Goal: Task Accomplishment & Management: Manage account settings

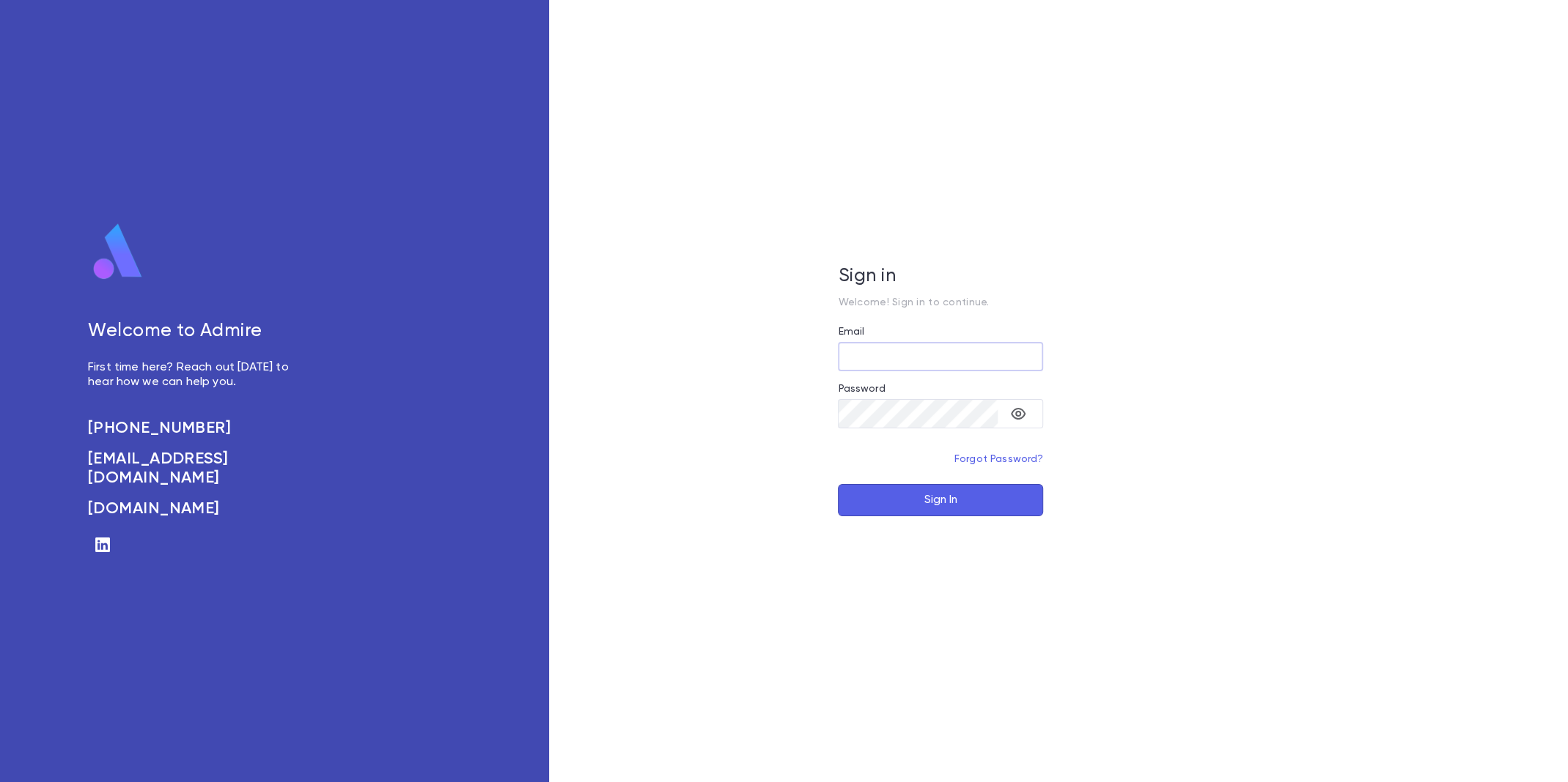
type input "**********"
click at [911, 494] on button "Sign In" at bounding box center [940, 500] width 205 height 33
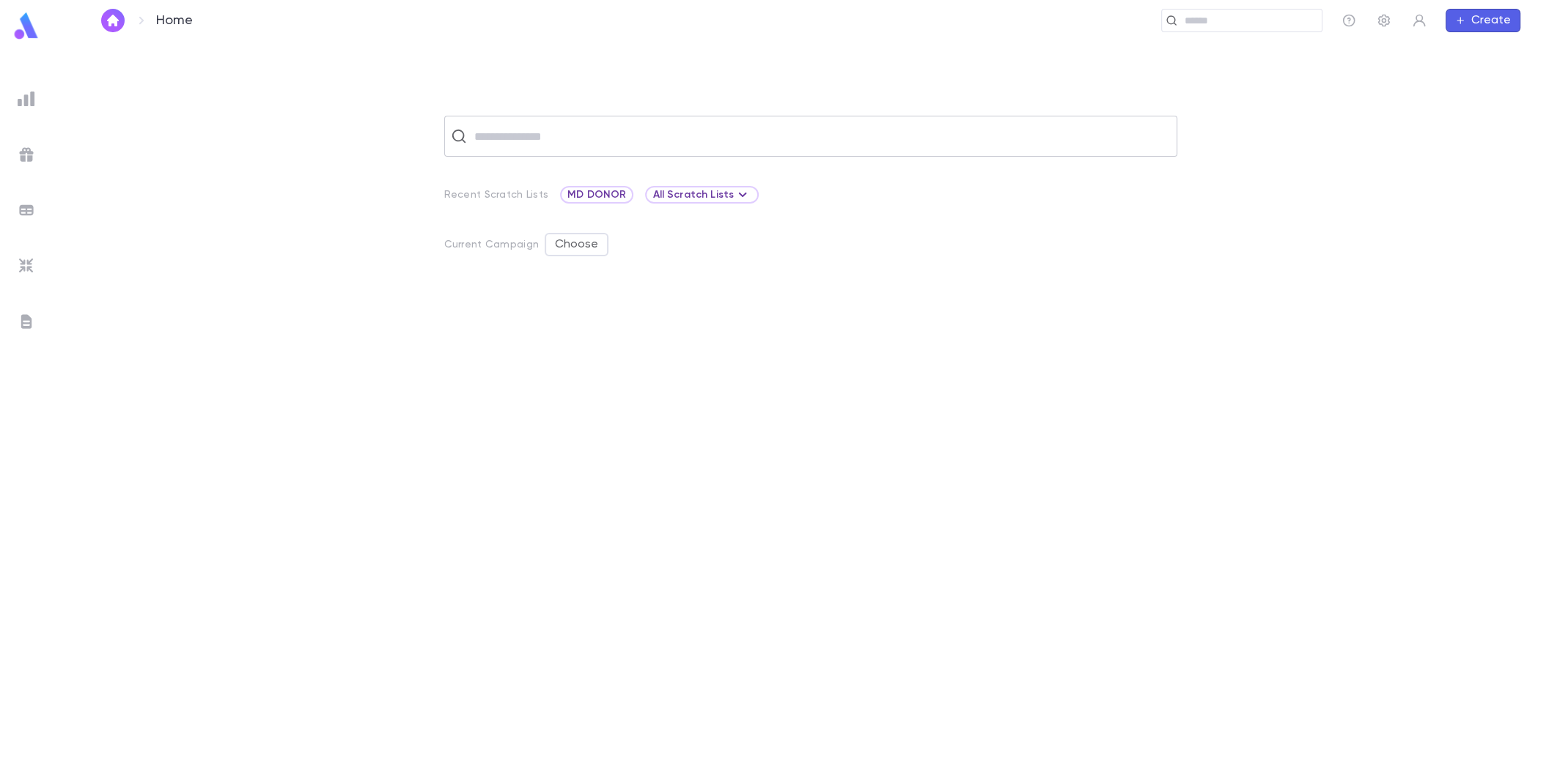
click at [669, 148] on input "text" at bounding box center [820, 136] width 701 height 28
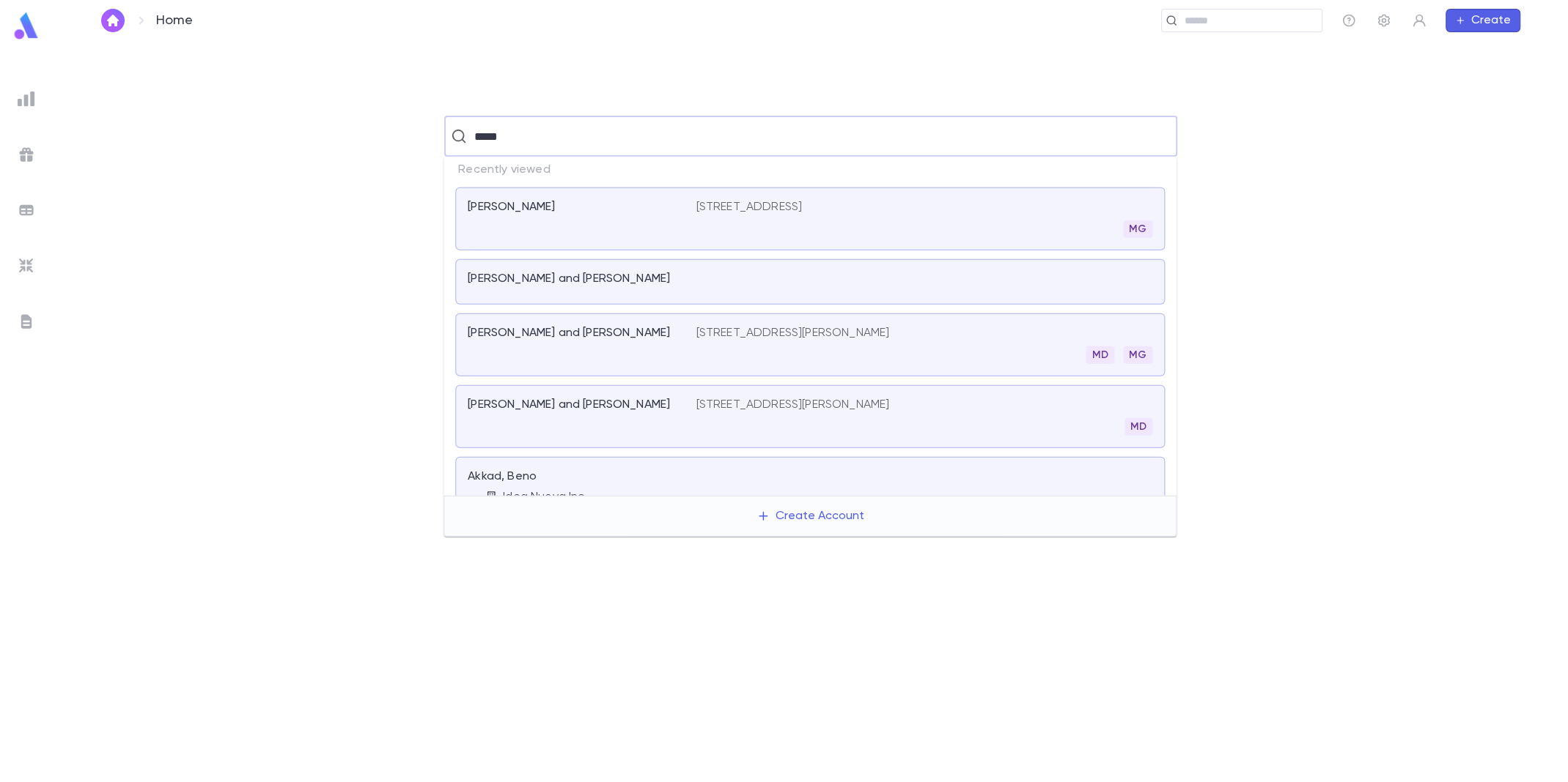
type input "******"
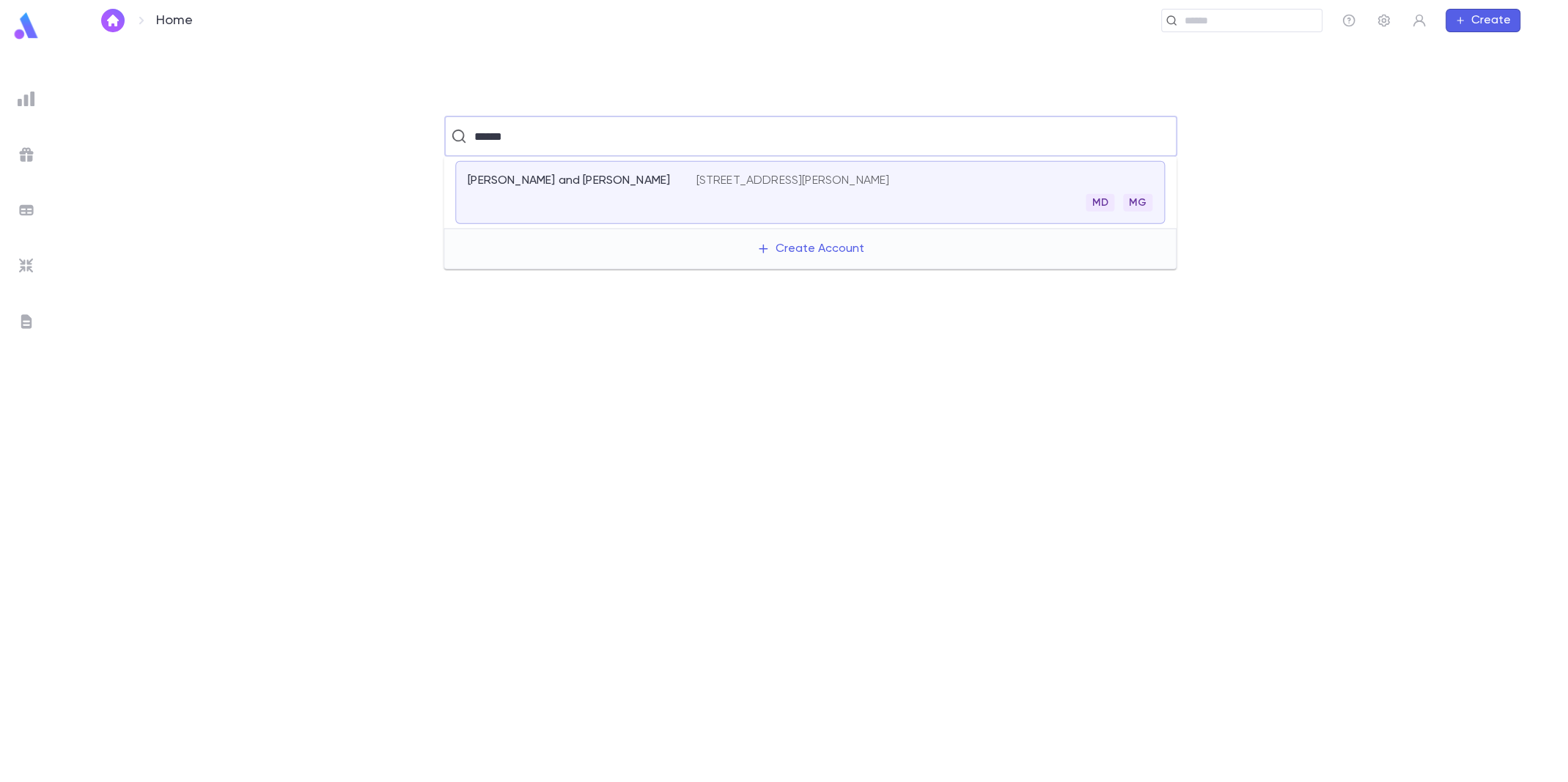
click at [625, 188] on div "[PERSON_NAME] and [PERSON_NAME]" at bounding box center [581, 192] width 228 height 38
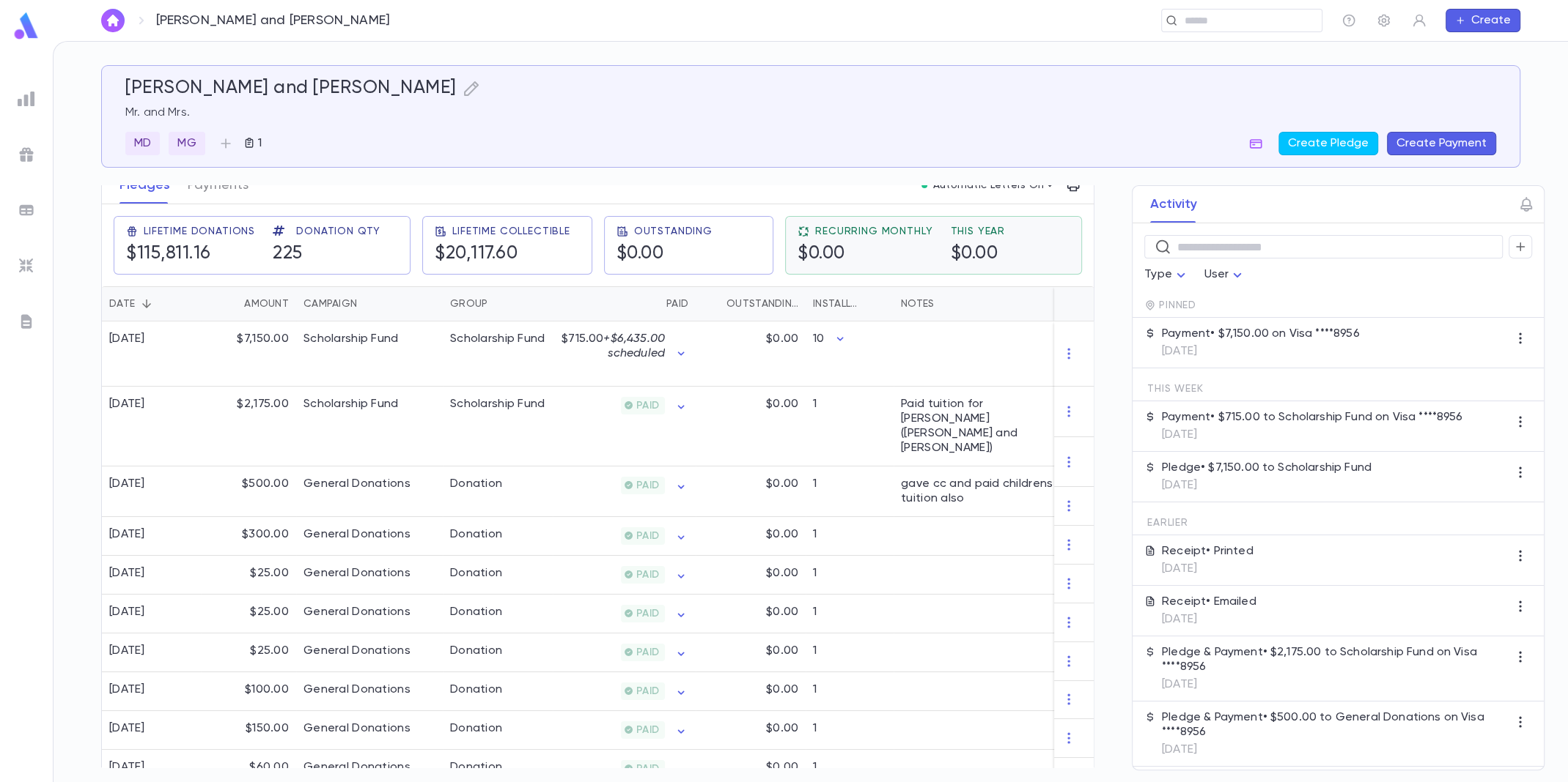
scroll to position [219, 0]
click at [1519, 338] on icon "button" at bounding box center [1520, 338] width 2 height 11
click at [1414, 336] on div at bounding box center [784, 391] width 1568 height 782
click at [1312, 339] on p "Payment • $7,150.00 on Visa ****8956" at bounding box center [1260, 334] width 198 height 14
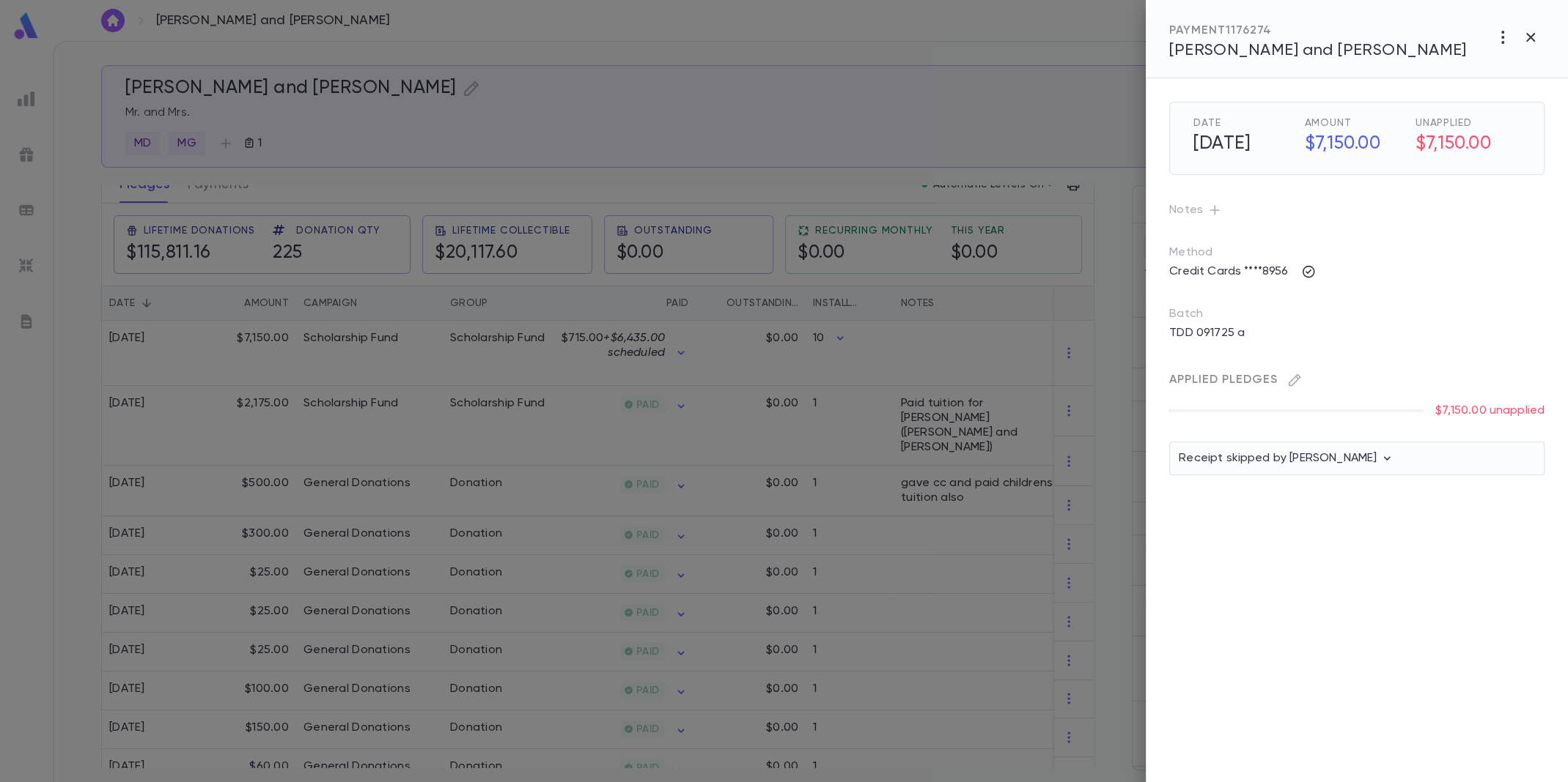
click at [826, 366] on div at bounding box center [784, 391] width 1568 height 782
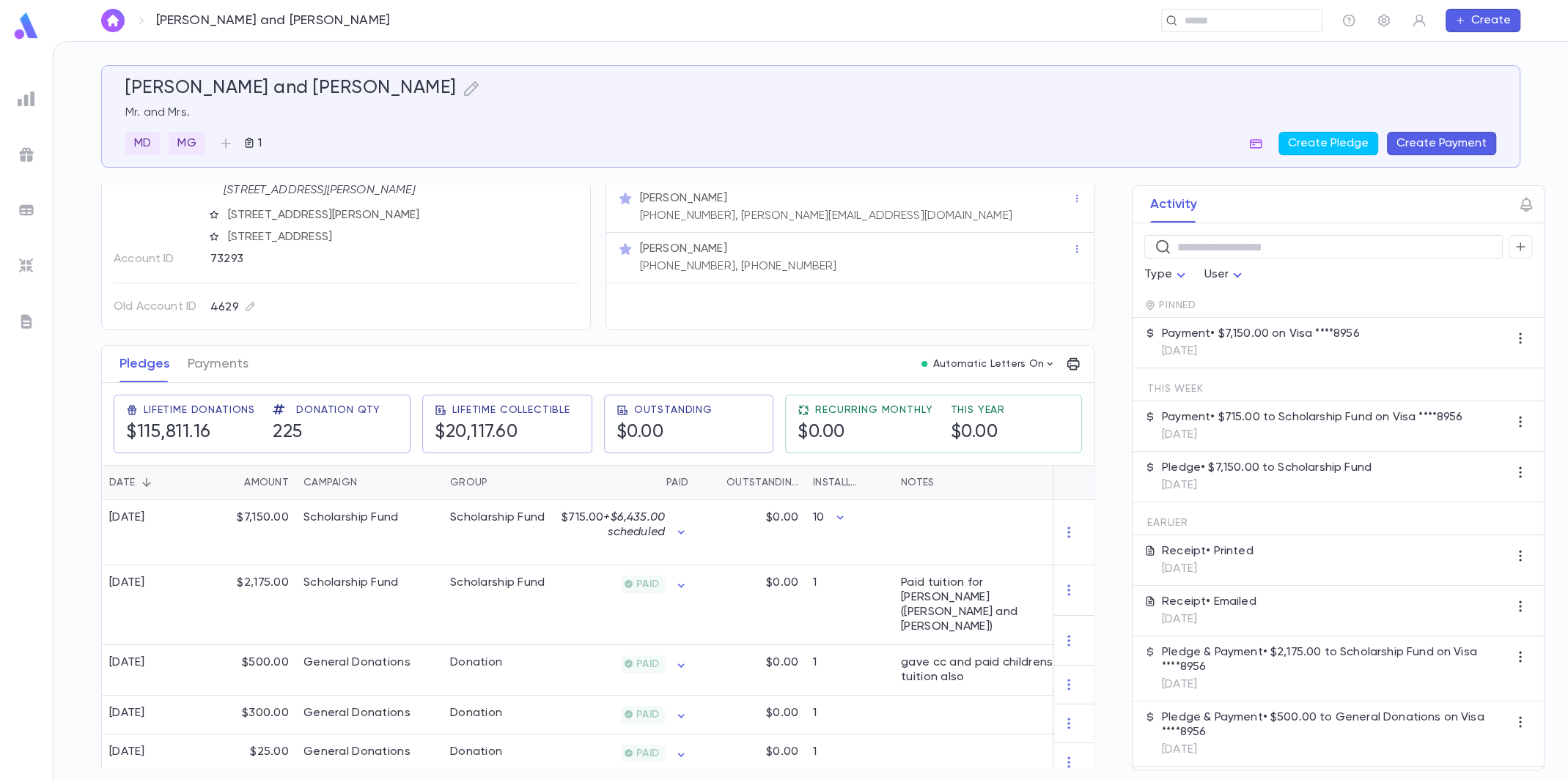
scroll to position [0, 0]
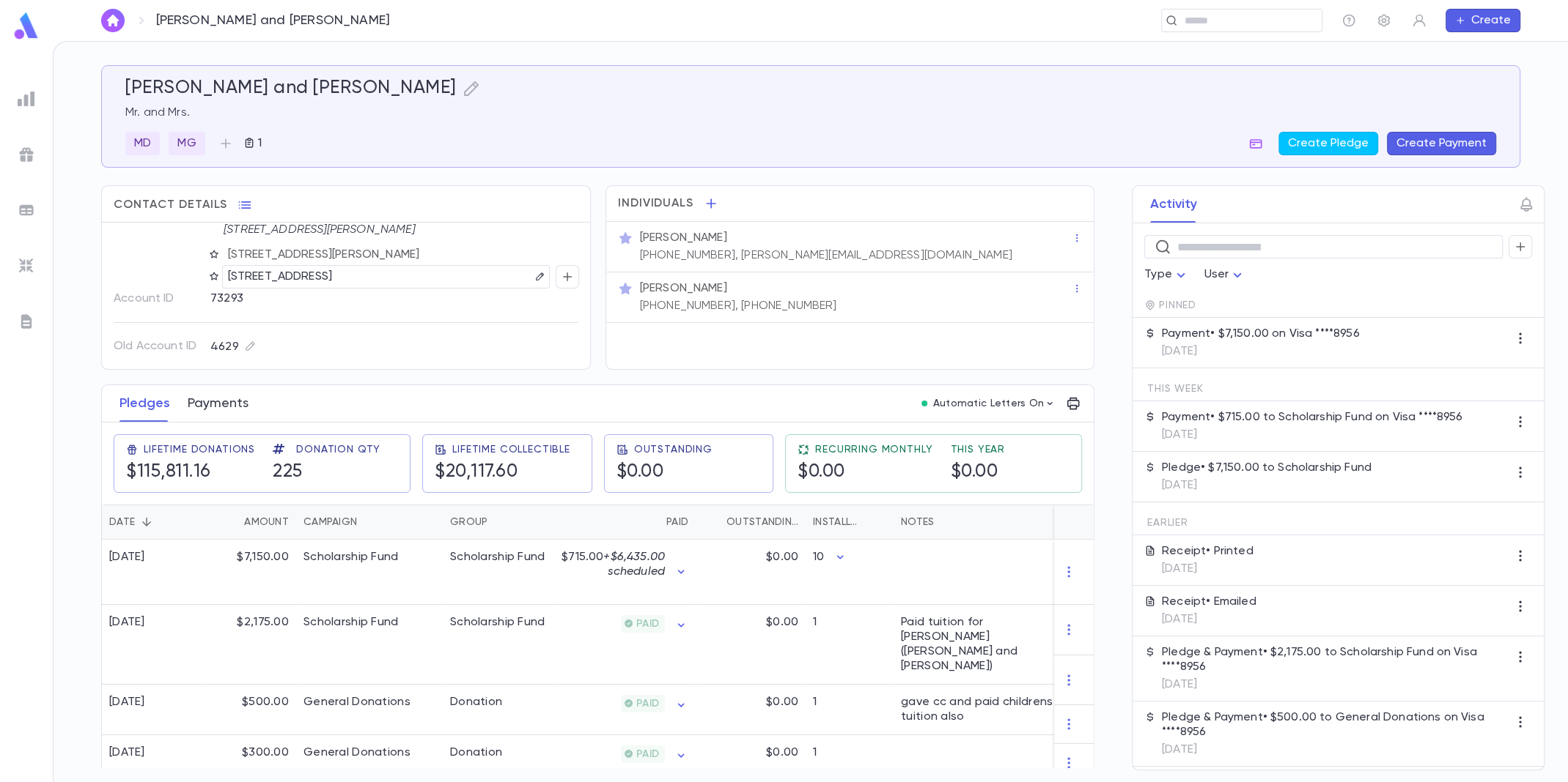
click at [222, 403] on button "Payments" at bounding box center [218, 403] width 61 height 36
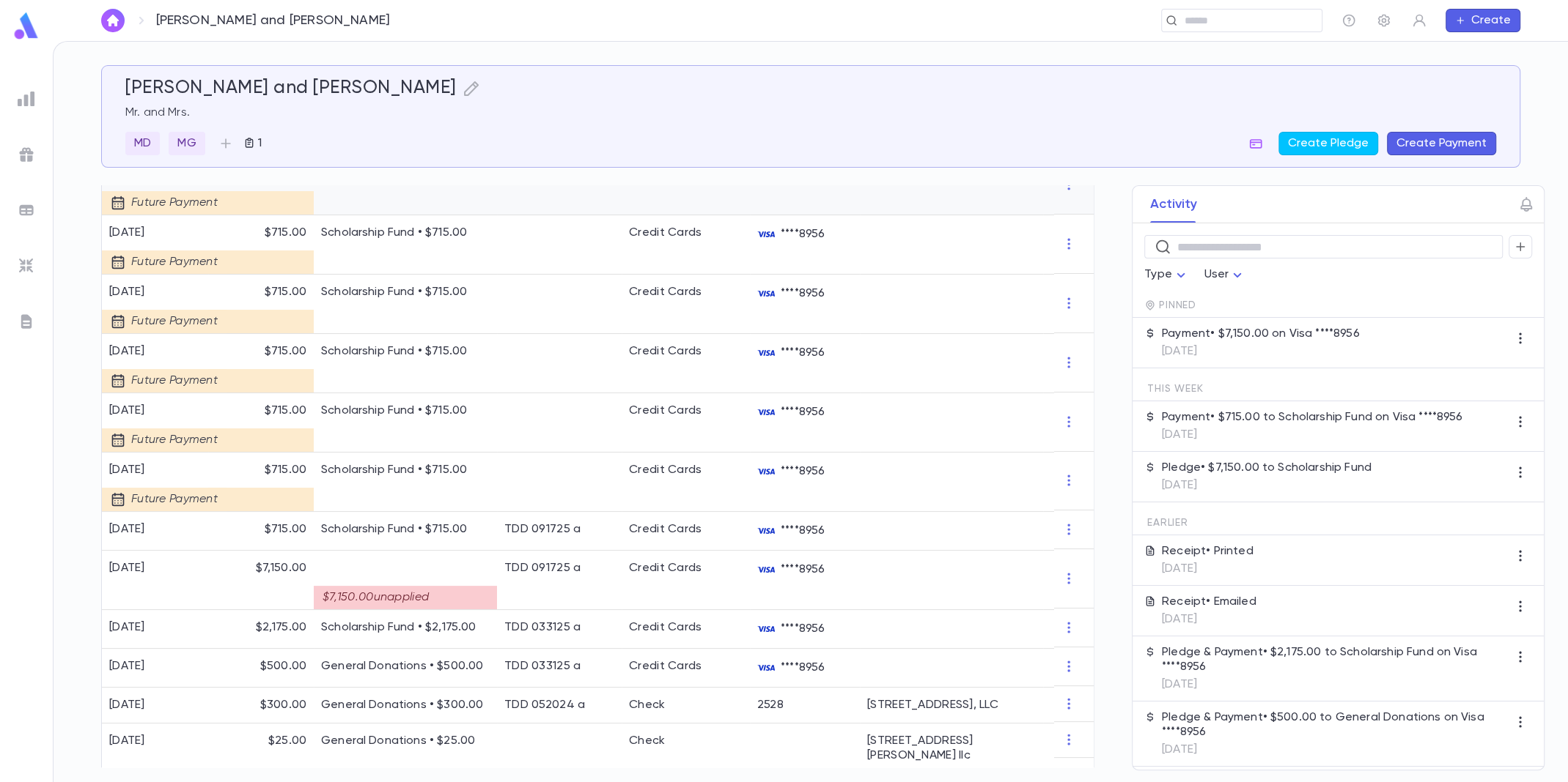
scroll to position [585, 0]
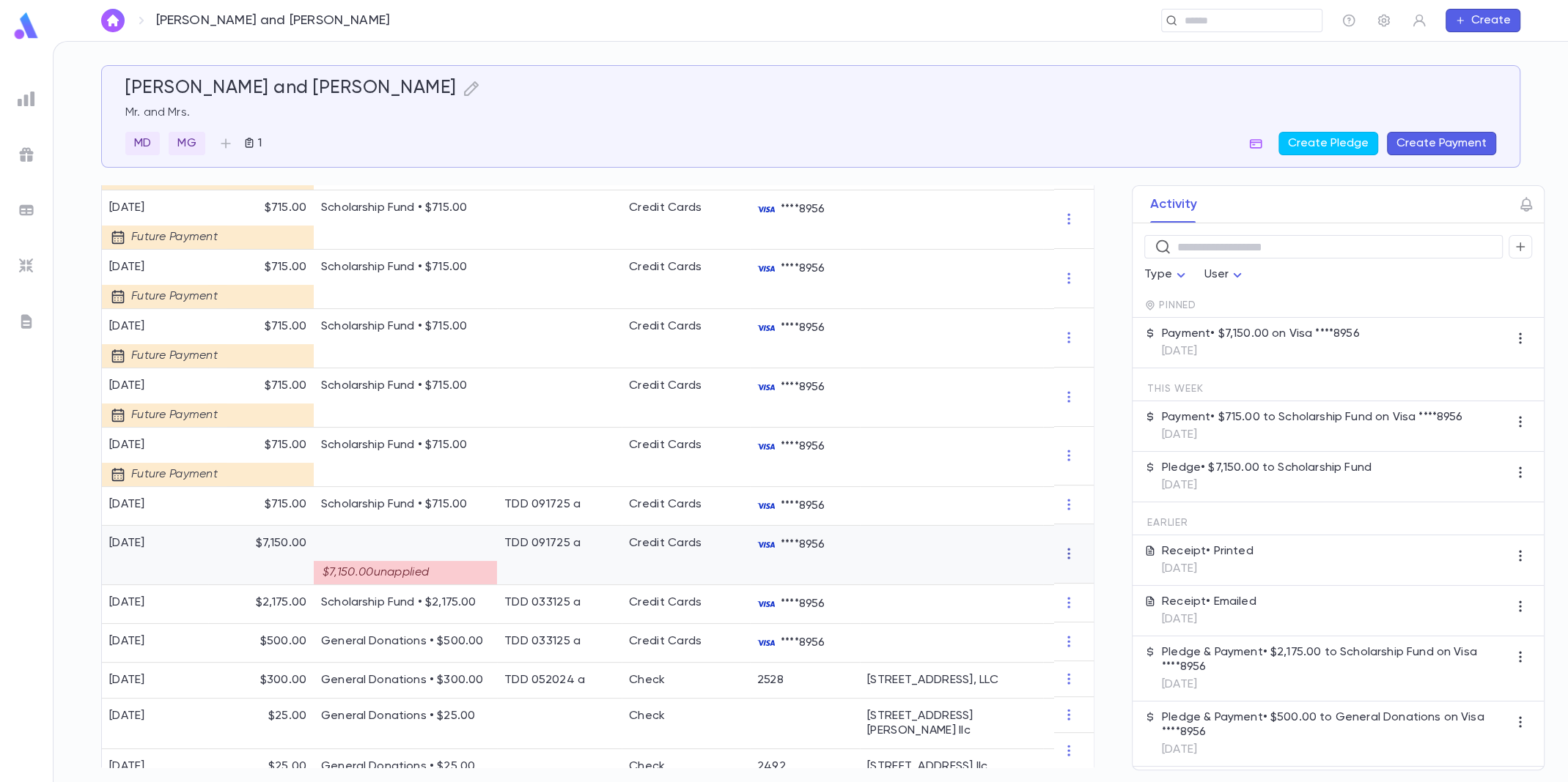
click at [1068, 549] on icon "button" at bounding box center [1069, 554] width 2 height 11
click at [1004, 548] on div at bounding box center [784, 391] width 1568 height 782
click at [857, 554] on div "****8956" at bounding box center [804, 556] width 110 height 59
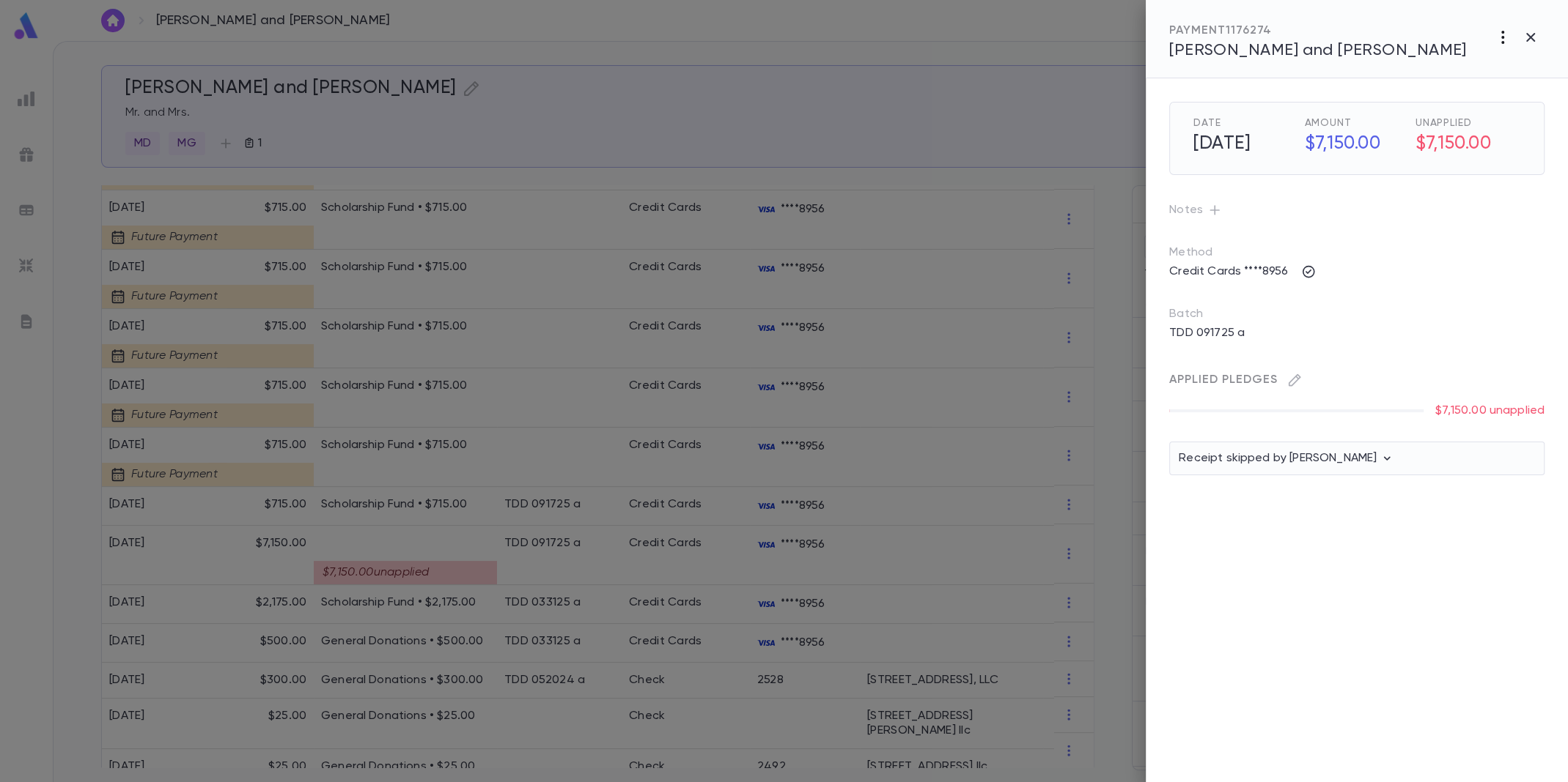
click at [1500, 36] on icon "button" at bounding box center [1502, 37] width 17 height 17
click at [1491, 70] on li "Cancel" at bounding box center [1501, 68] width 118 height 23
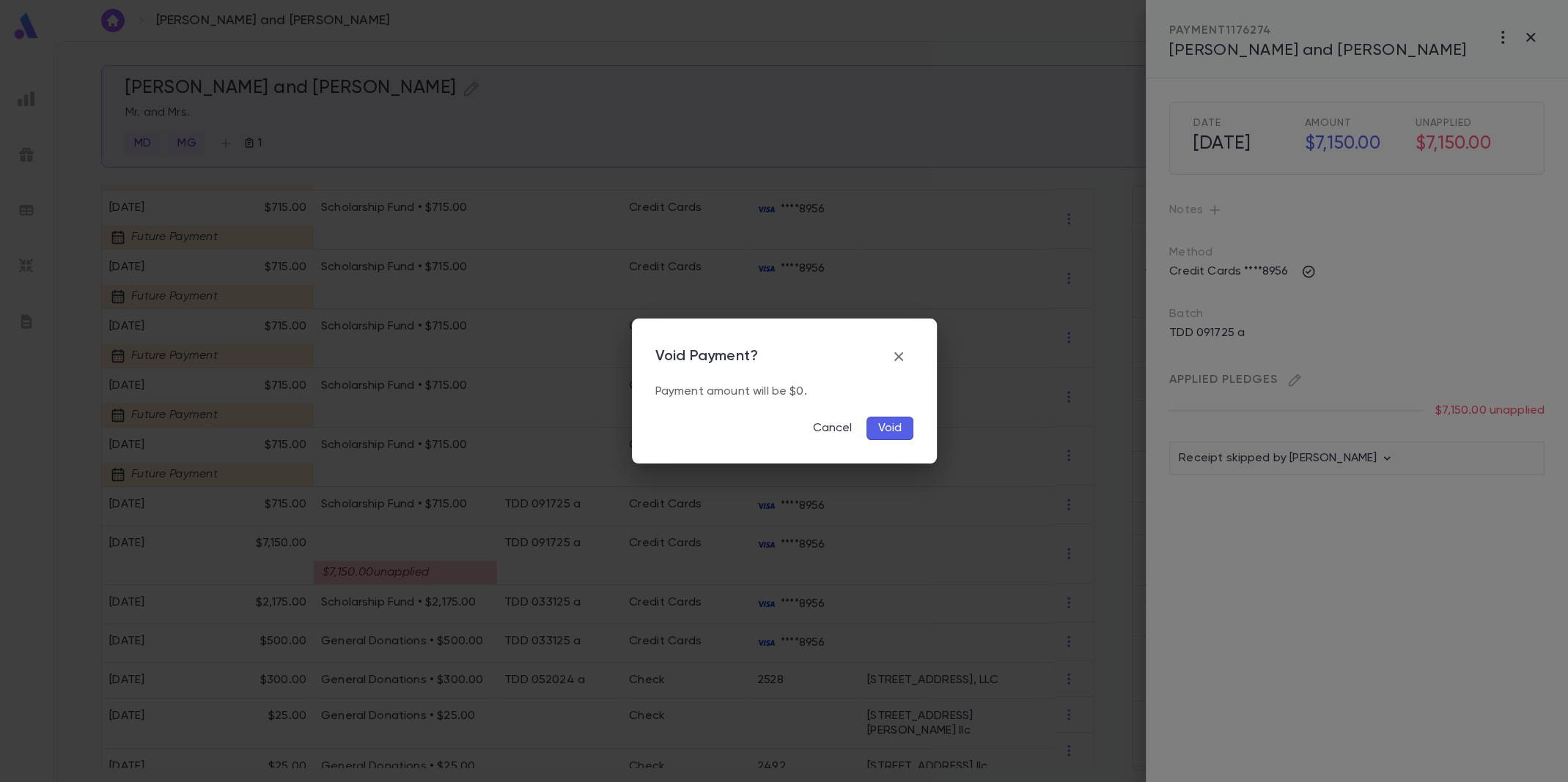
click at [904, 352] on icon "button" at bounding box center [898, 357] width 17 height 17
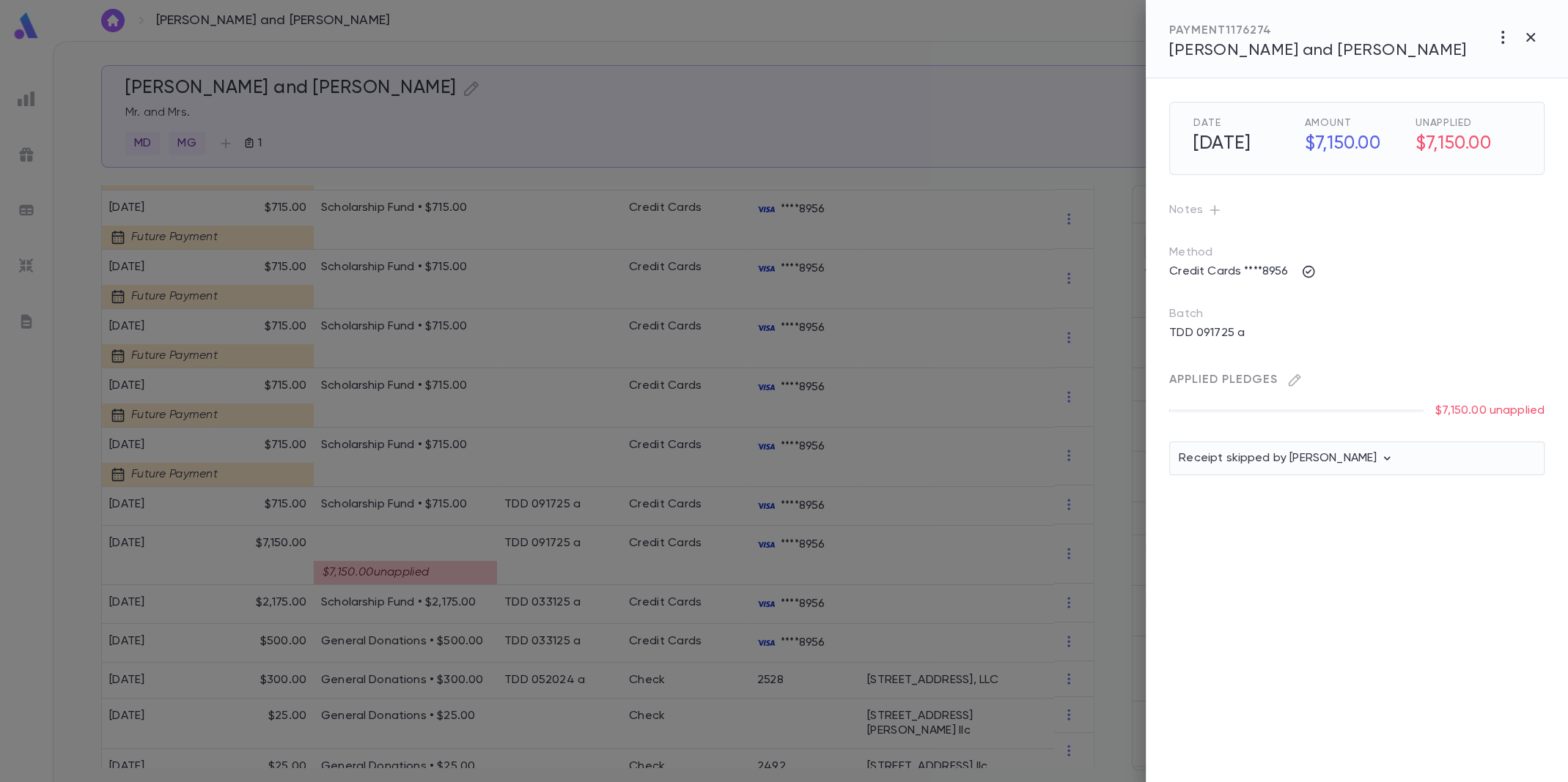
click at [248, 535] on div at bounding box center [784, 391] width 1568 height 782
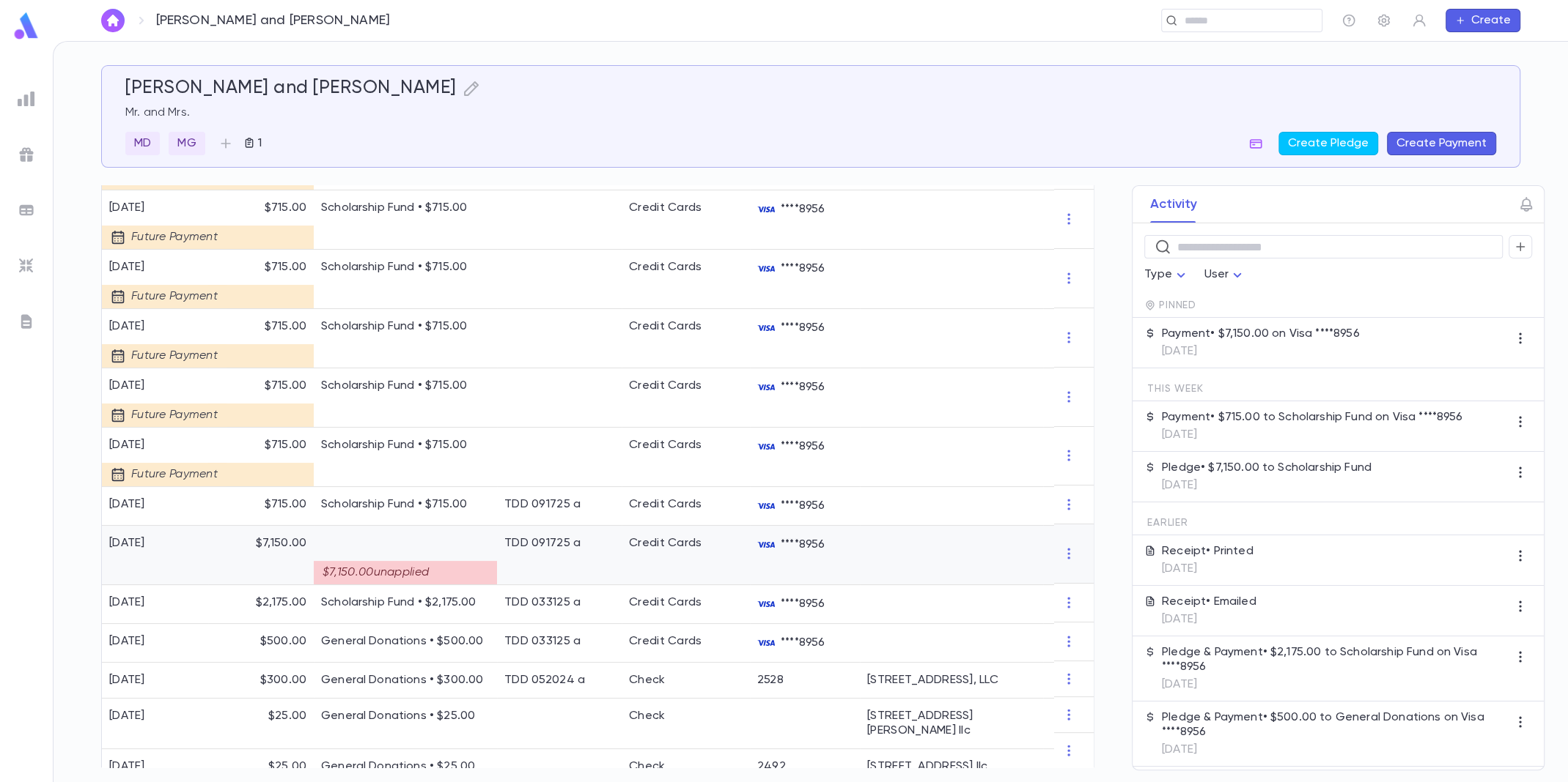
click at [243, 544] on div "$7,150.00" at bounding box center [261, 556] width 106 height 59
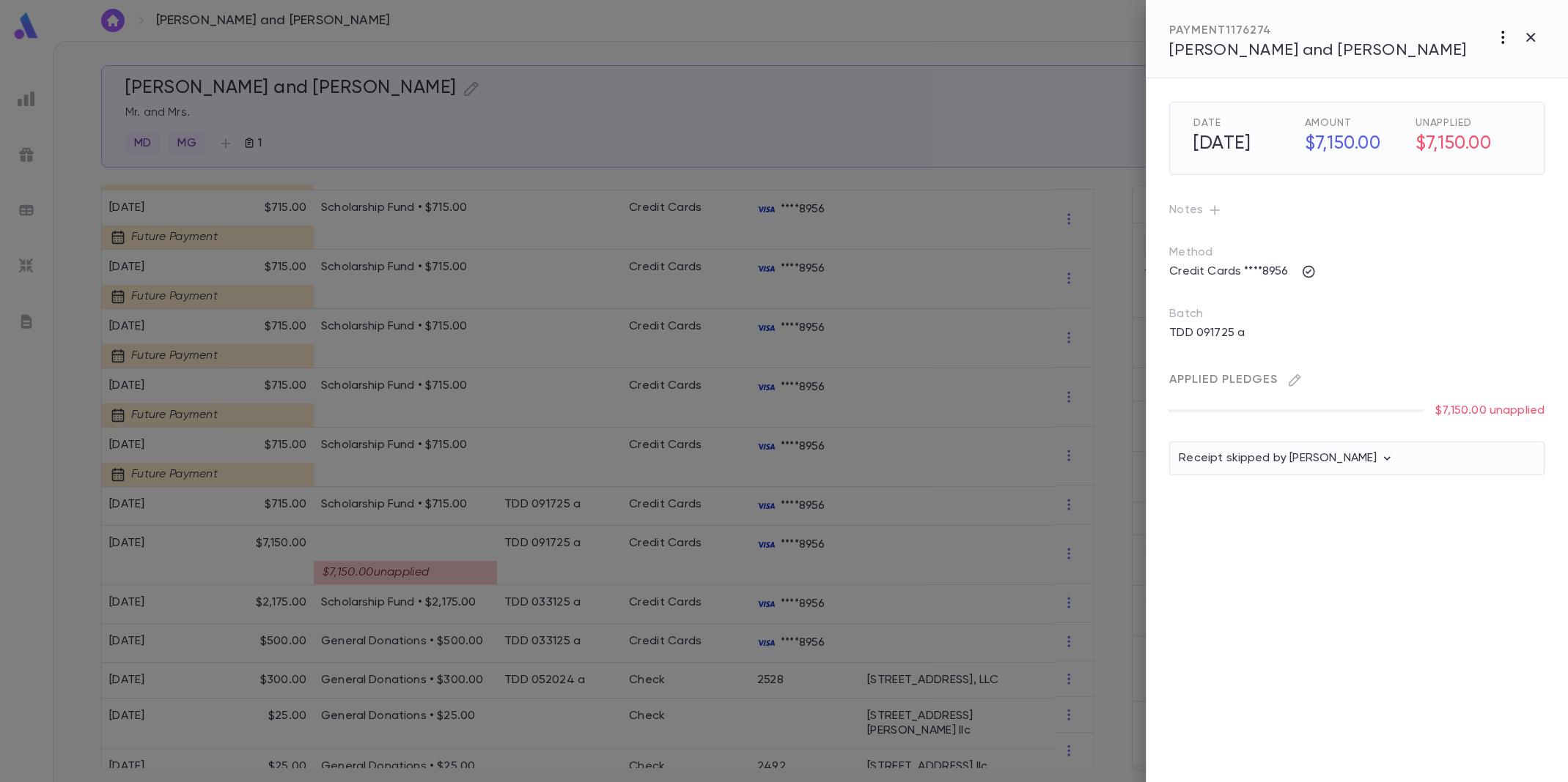
click at [1501, 33] on icon "button" at bounding box center [1503, 37] width 3 height 13
click at [603, 329] on div at bounding box center [784, 391] width 1568 height 782
click at [1496, 39] on icon "button" at bounding box center [1502, 37] width 17 height 17
click at [1304, 269] on div at bounding box center [784, 391] width 1568 height 782
click at [1306, 268] on icon "button" at bounding box center [1308, 271] width 14 height 14
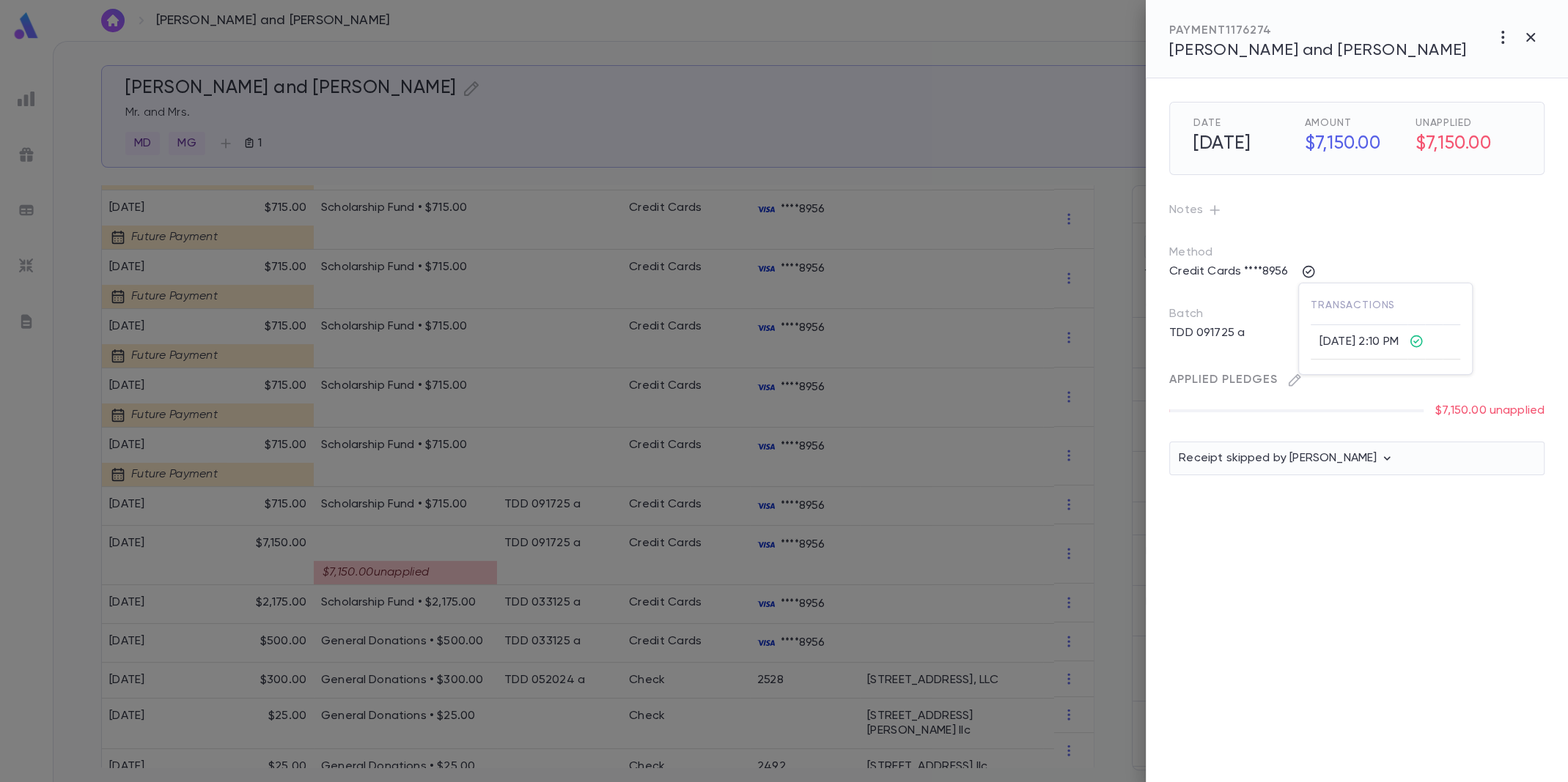
click at [1423, 338] on icon at bounding box center [1416, 341] width 14 height 14
click at [1363, 336] on td "[DATE] 2:10 PM" at bounding box center [1359, 342] width 97 height 34
click at [1125, 288] on div at bounding box center [784, 391] width 1568 height 782
click at [1507, 34] on icon "button" at bounding box center [1502, 37] width 17 height 17
click at [1488, 65] on li "Cancel" at bounding box center [1501, 68] width 118 height 23
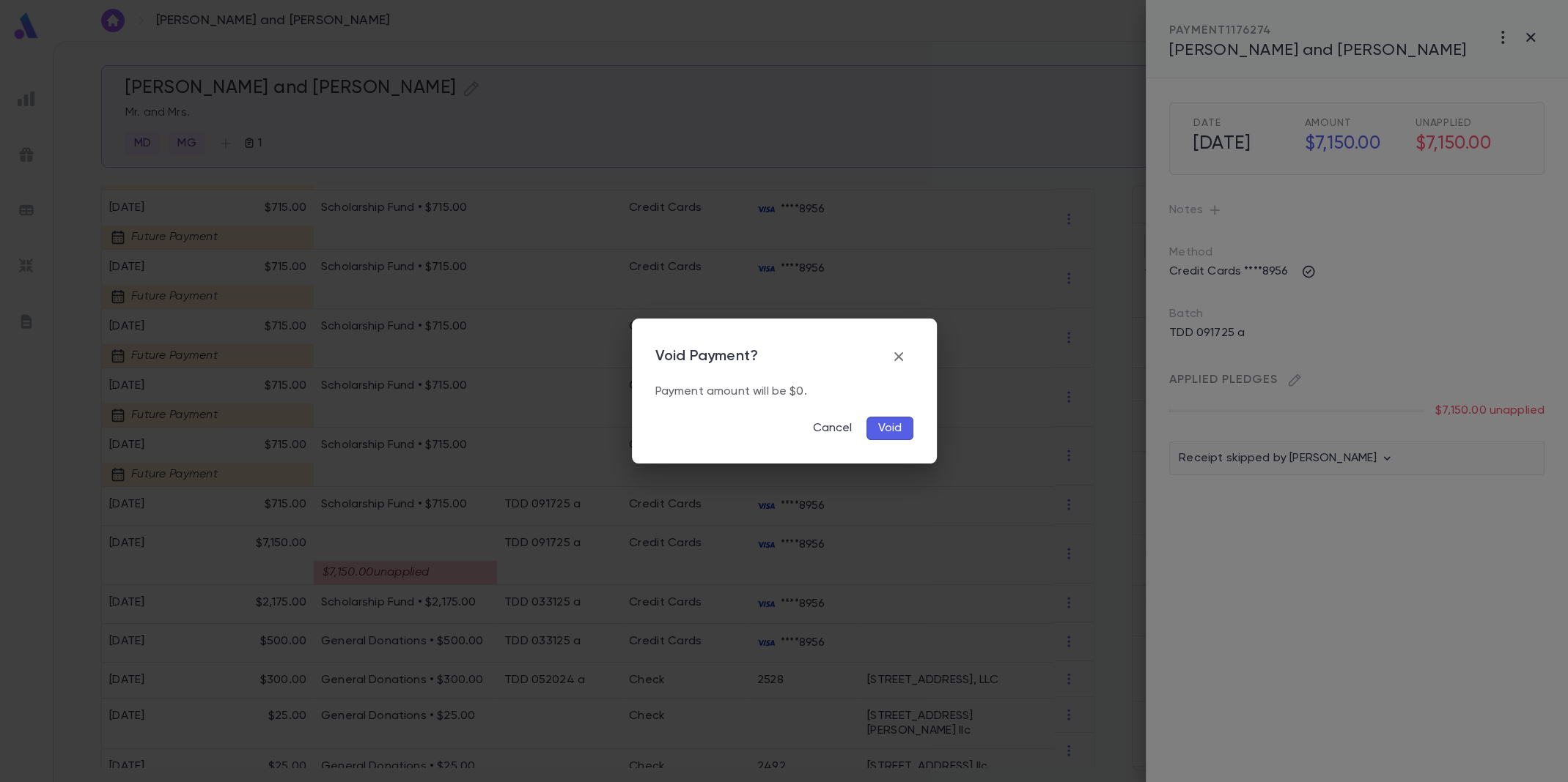
click at [896, 432] on button "Void" at bounding box center [890, 428] width 47 height 23
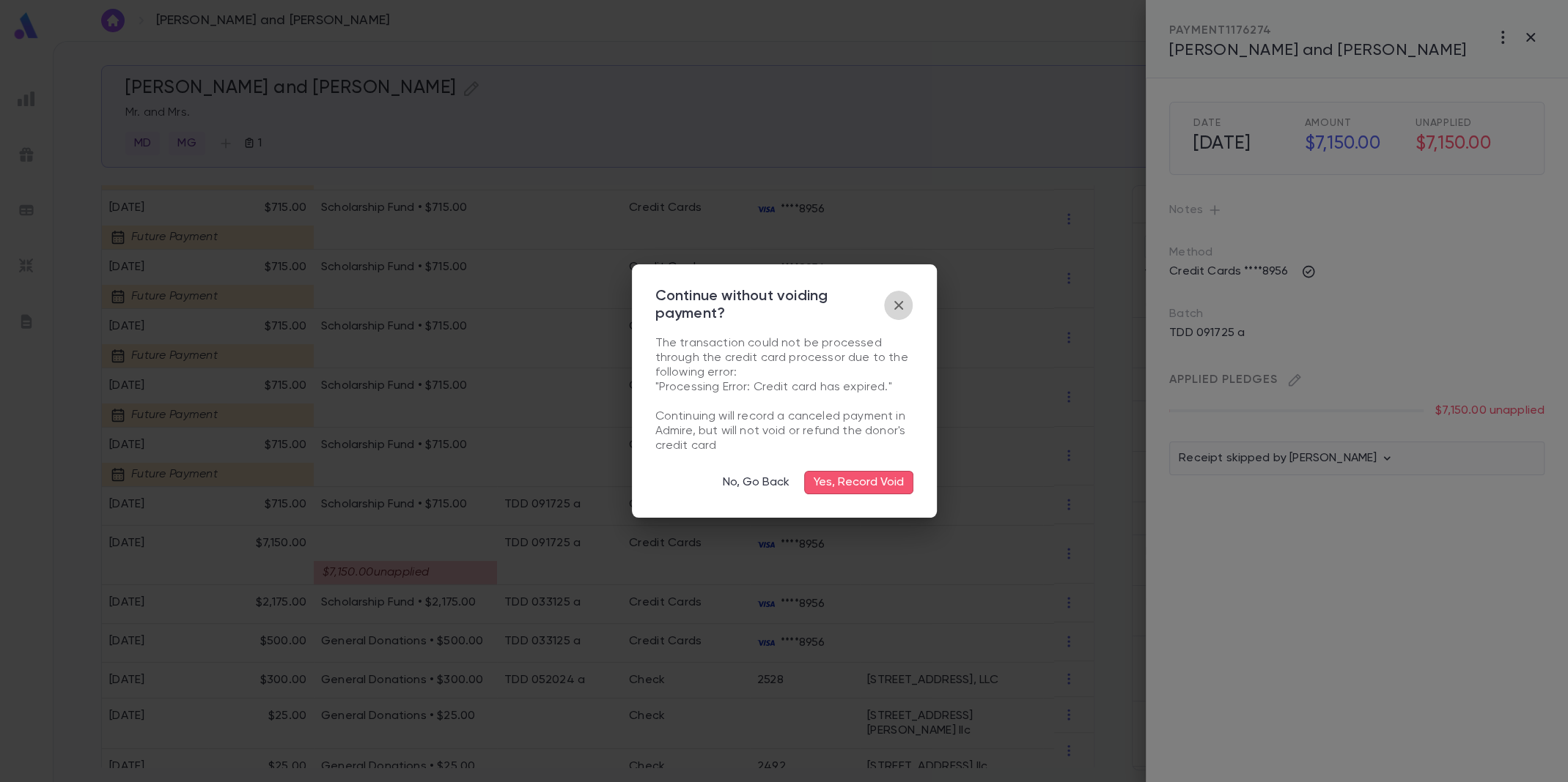
click at [897, 299] on icon "button" at bounding box center [898, 305] width 17 height 17
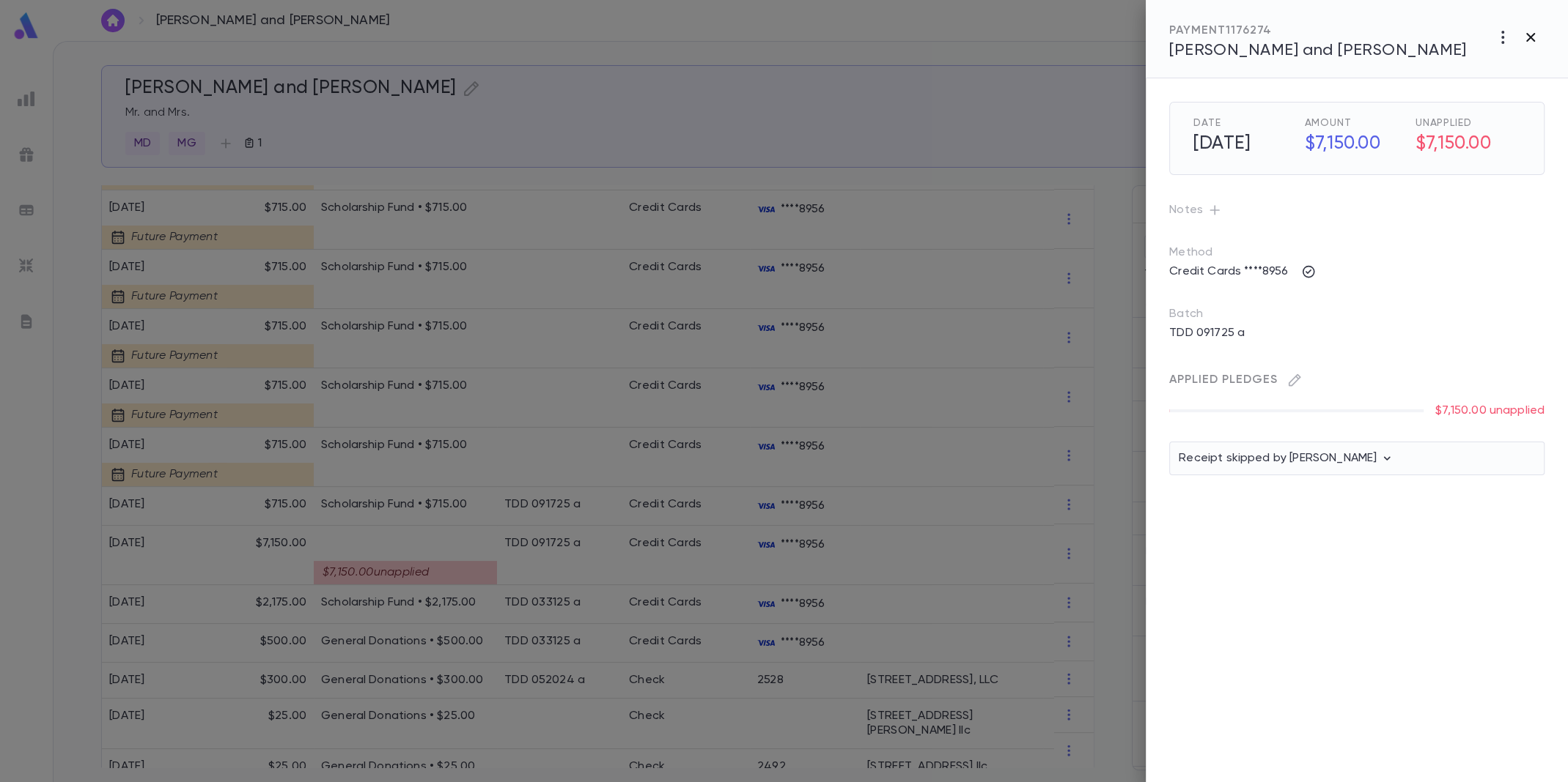
click at [1532, 40] on icon "button" at bounding box center [1531, 38] width 9 height 9
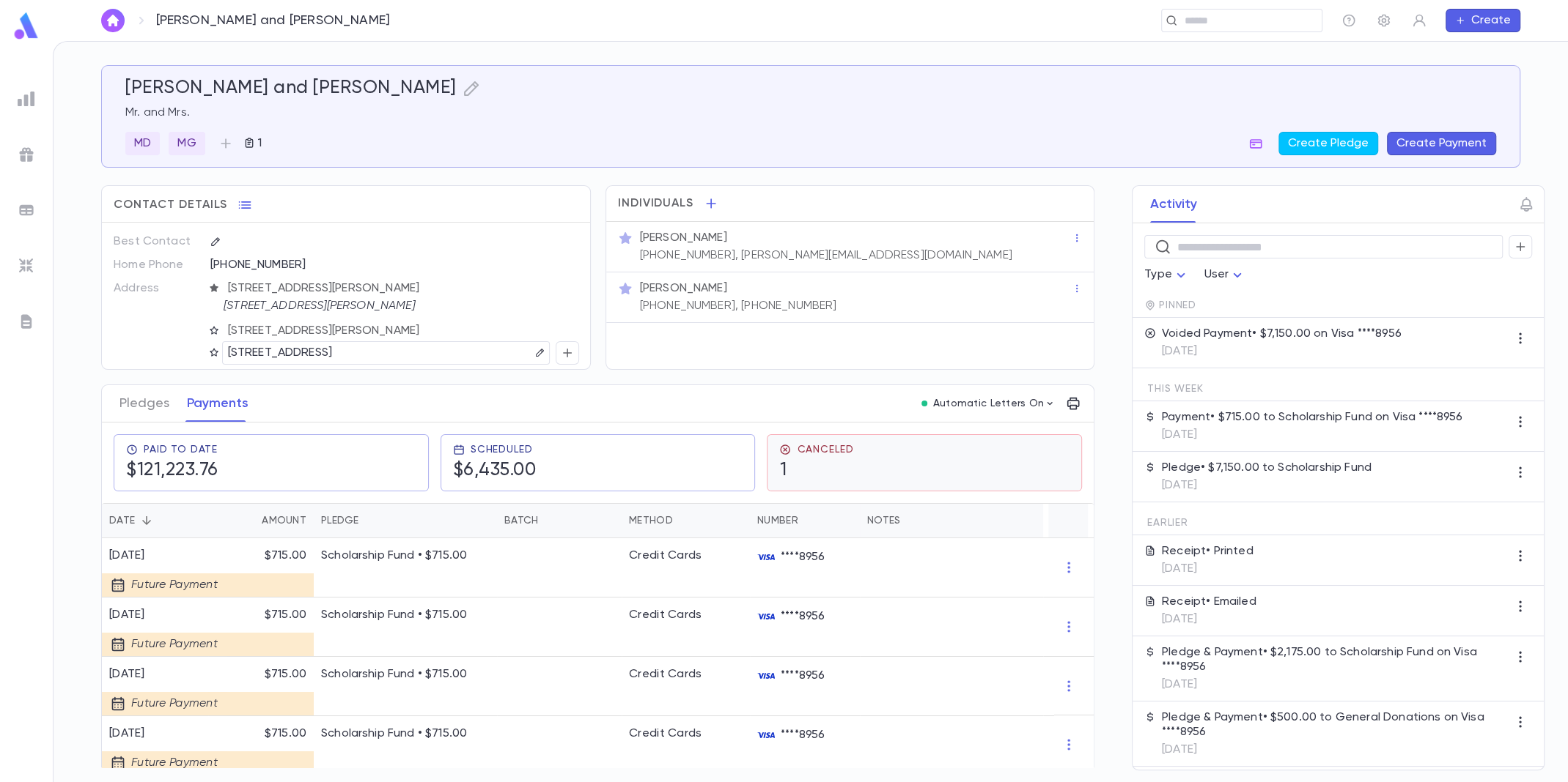
click at [922, 472] on div "Canceled 1" at bounding box center [924, 463] width 290 height 38
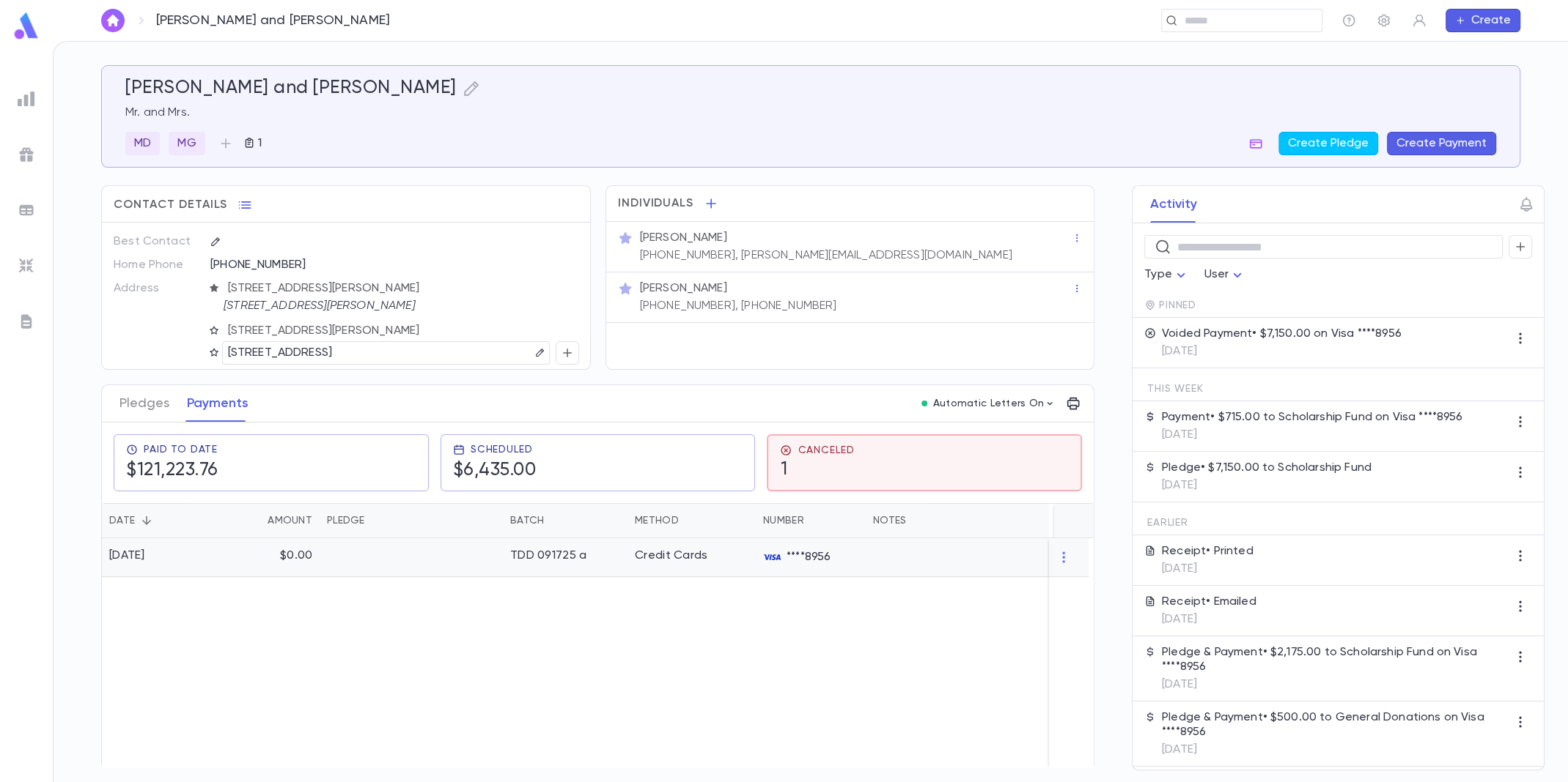
click at [459, 545] on div at bounding box center [411, 557] width 183 height 39
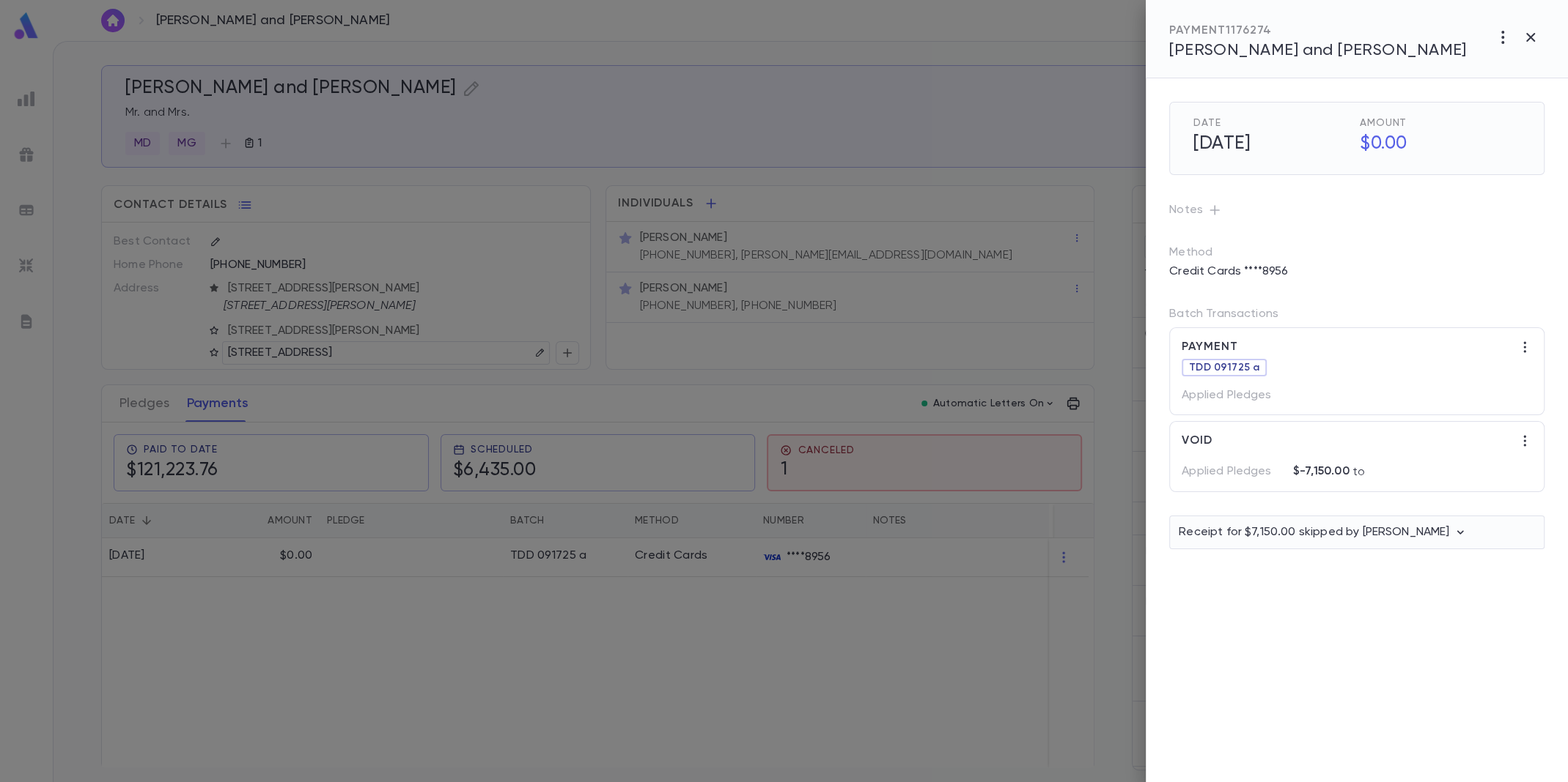
click at [1210, 366] on span "TDD 091725 a" at bounding box center [1224, 367] width 82 height 11
click at [1526, 345] on icon "button" at bounding box center [1524, 347] width 14 height 14
click at [1510, 292] on div at bounding box center [784, 391] width 1568 height 782
click at [1523, 441] on icon "button" at bounding box center [1524, 441] width 14 height 14
click at [1064, 182] on div at bounding box center [784, 391] width 1568 height 782
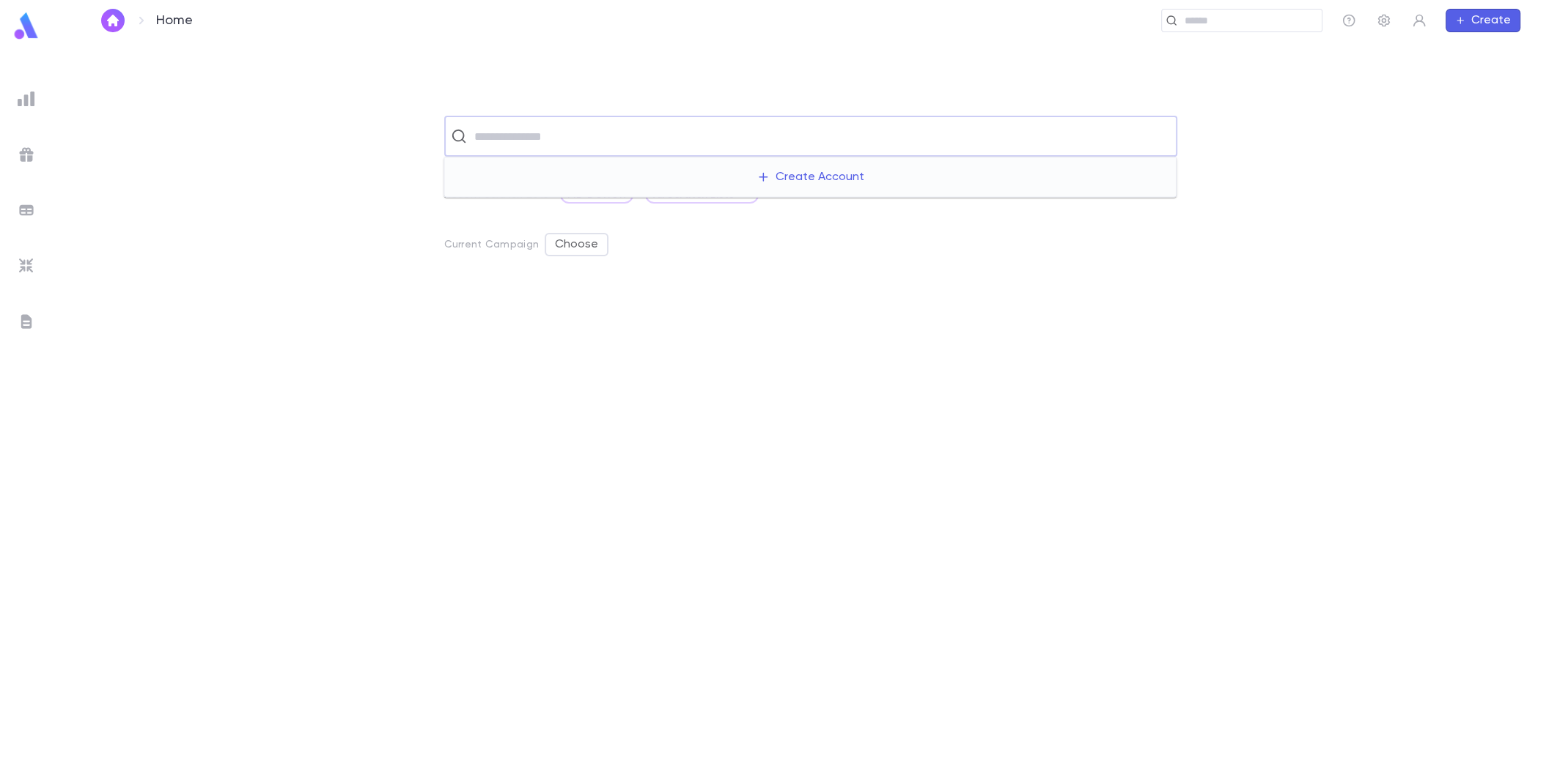
drag, startPoint x: 0, startPoint y: 0, endPoint x: 548, endPoint y: 139, distance: 565.4
click at [548, 139] on input "text" at bounding box center [820, 136] width 701 height 28
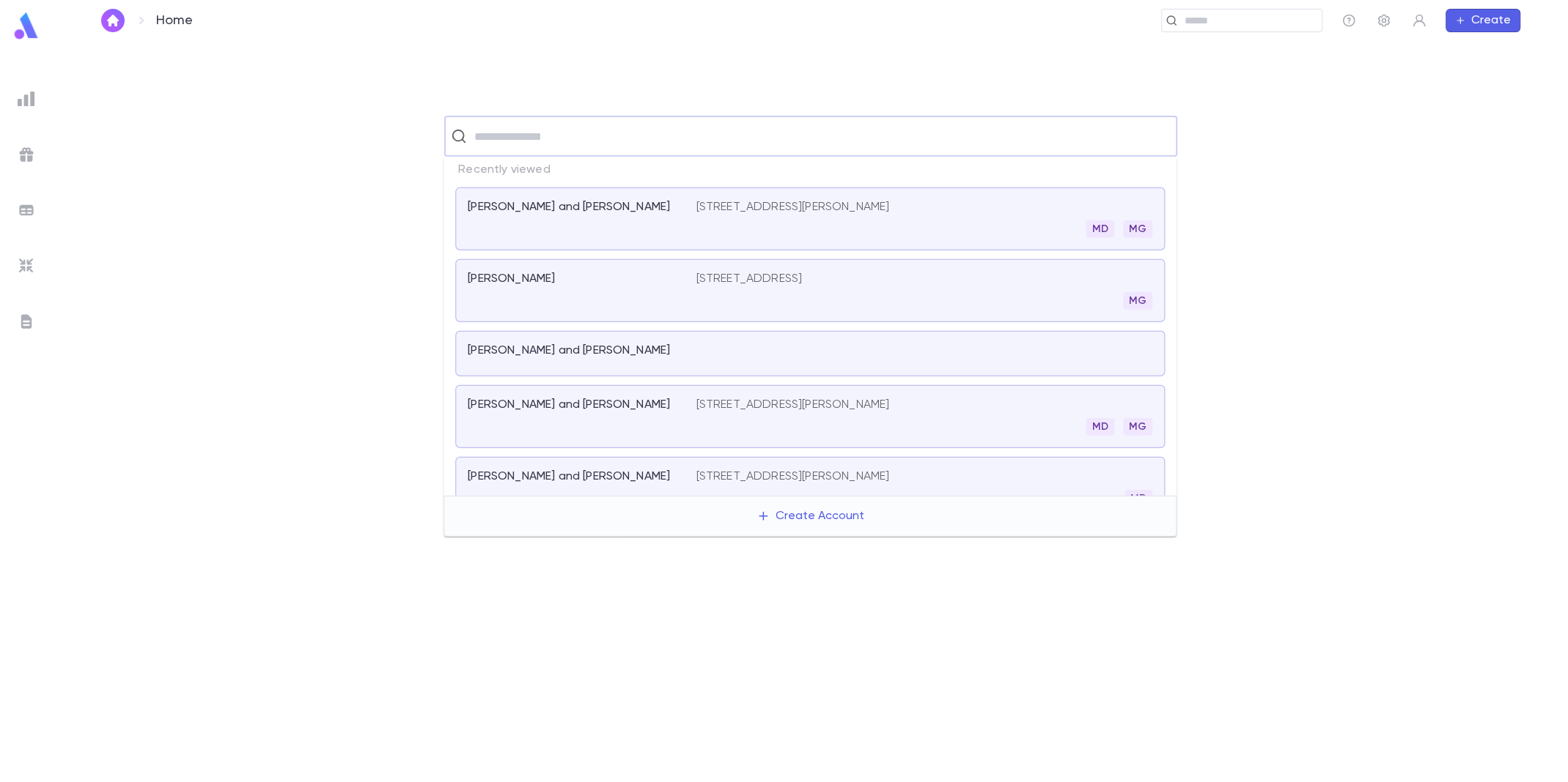
click at [544, 188] on div "Botton, Steven and Dorit 791 Bowyer Avenue, Long Branch NJ 07740 MD MG" at bounding box center [810, 219] width 710 height 63
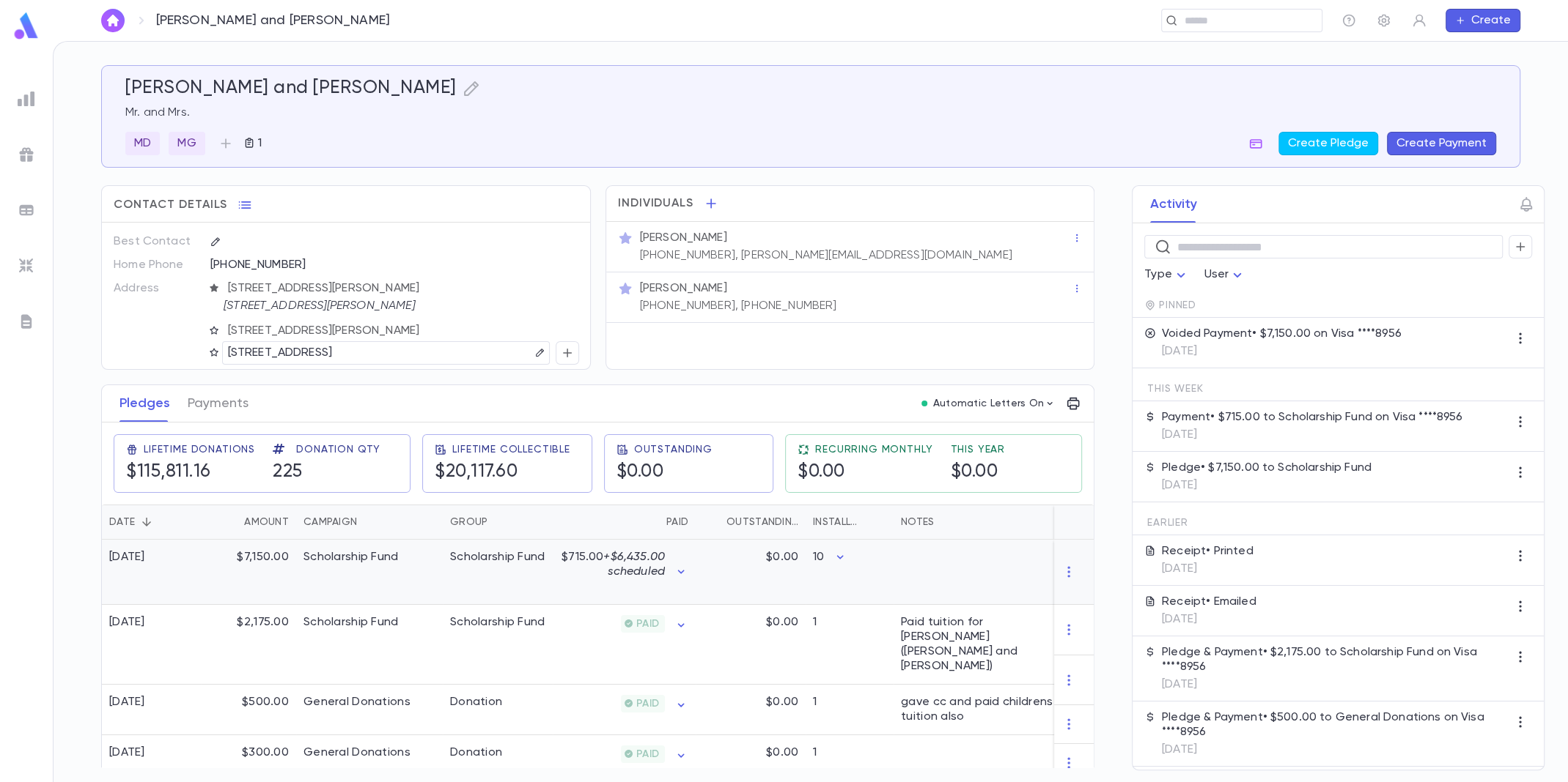
click at [574, 575] on p "$715.00 + $6,435.00 scheduled" at bounding box center [612, 565] width 105 height 30
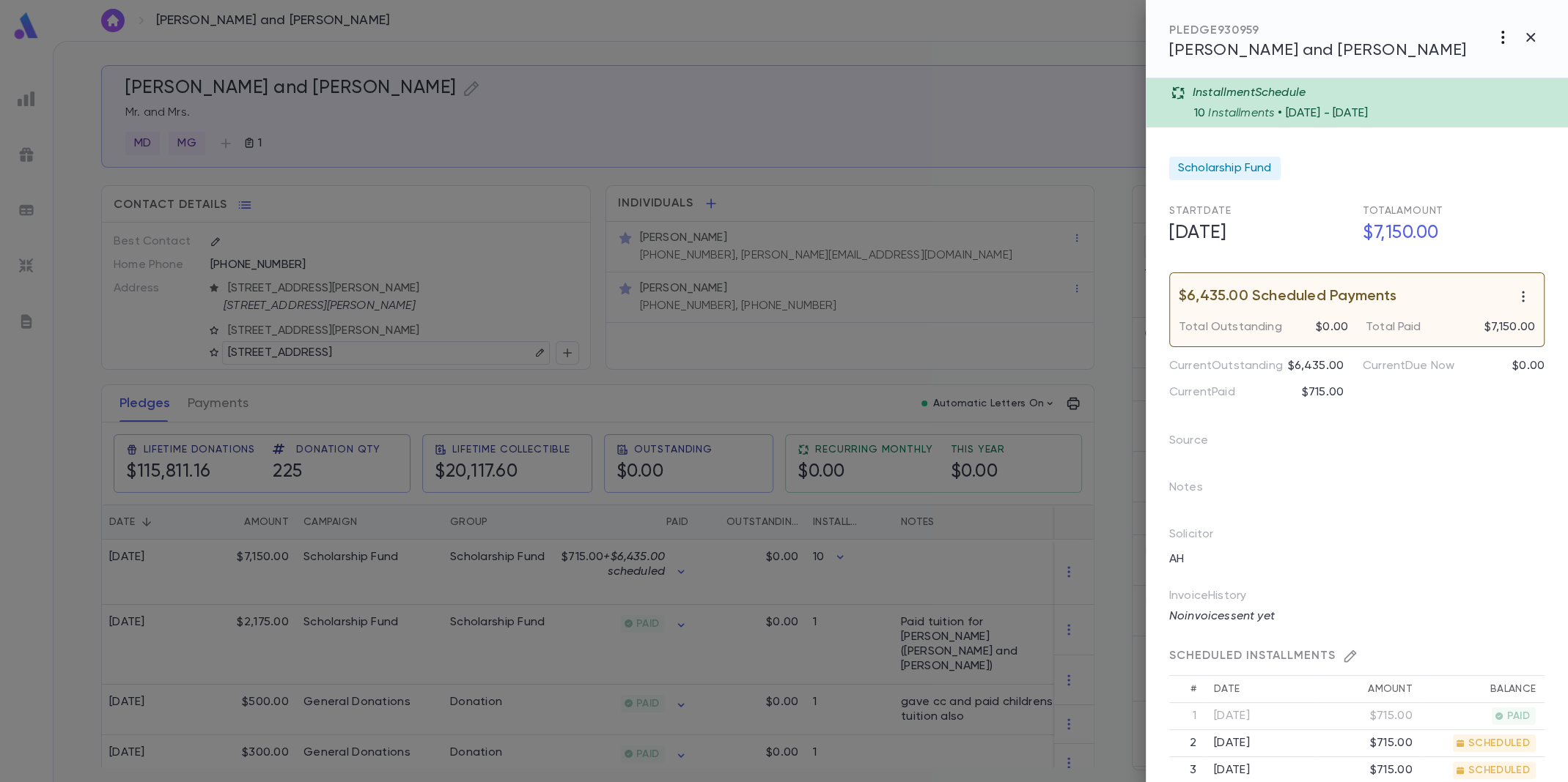
click at [1495, 29] on icon "button" at bounding box center [1502, 37] width 17 height 17
click at [1407, 480] on div at bounding box center [784, 391] width 1568 height 782
click at [1345, 652] on icon "button" at bounding box center [1350, 656] width 14 height 14
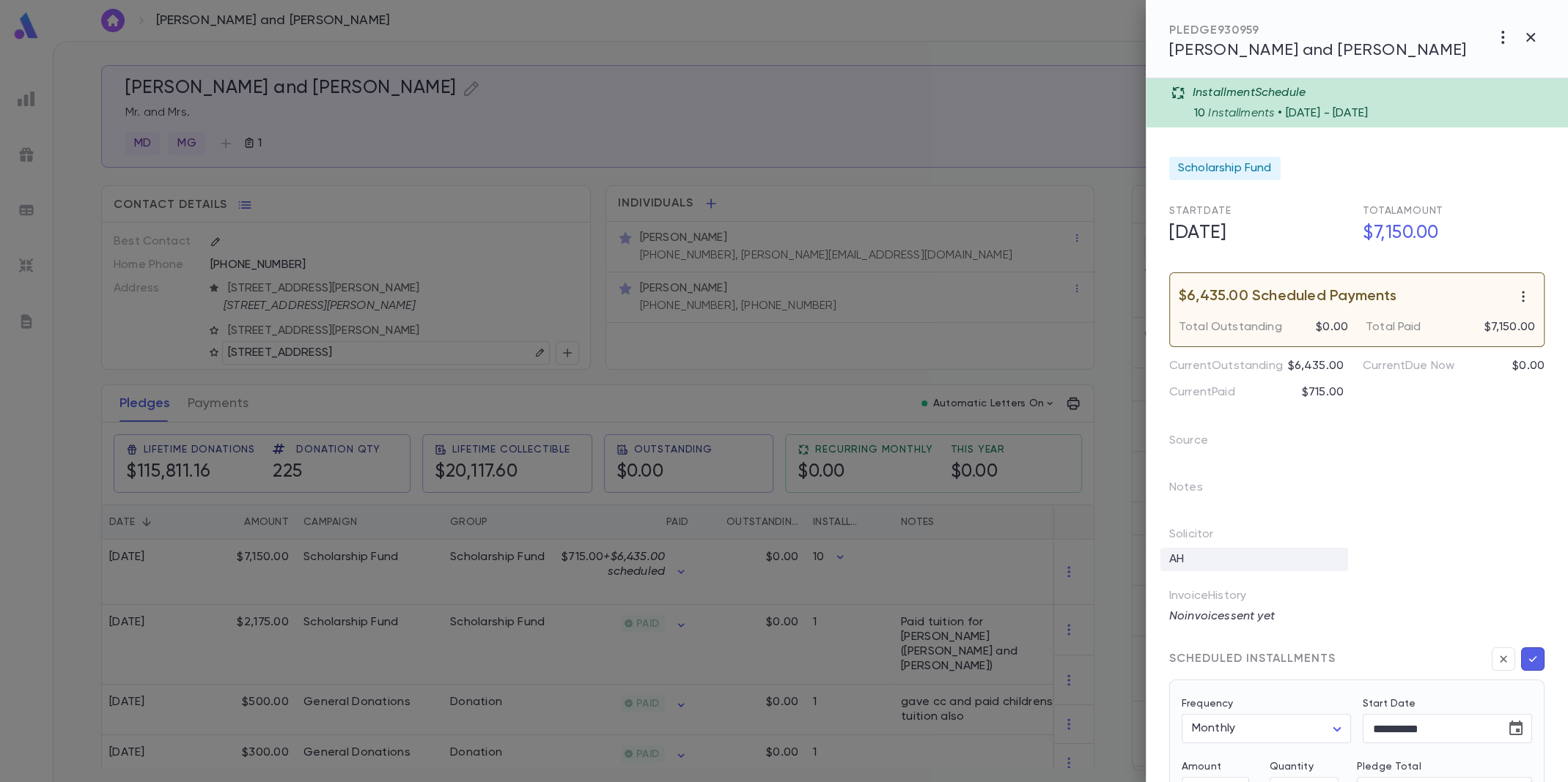
click at [1196, 568] on div "AH" at bounding box center [1254, 559] width 188 height 23
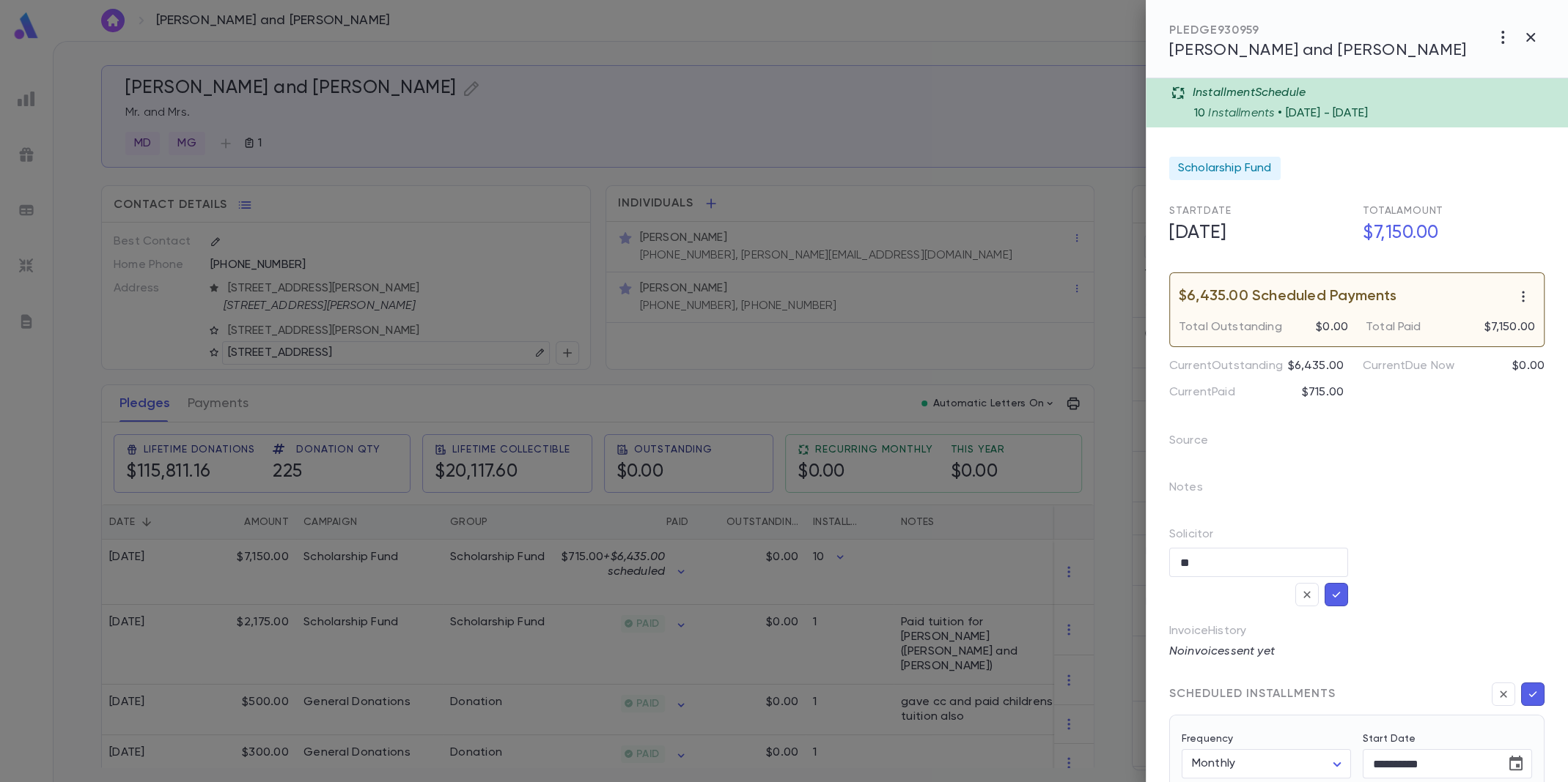
click at [1218, 531] on div "Solicitor ** ​" at bounding box center [1258, 567] width 179 height 79
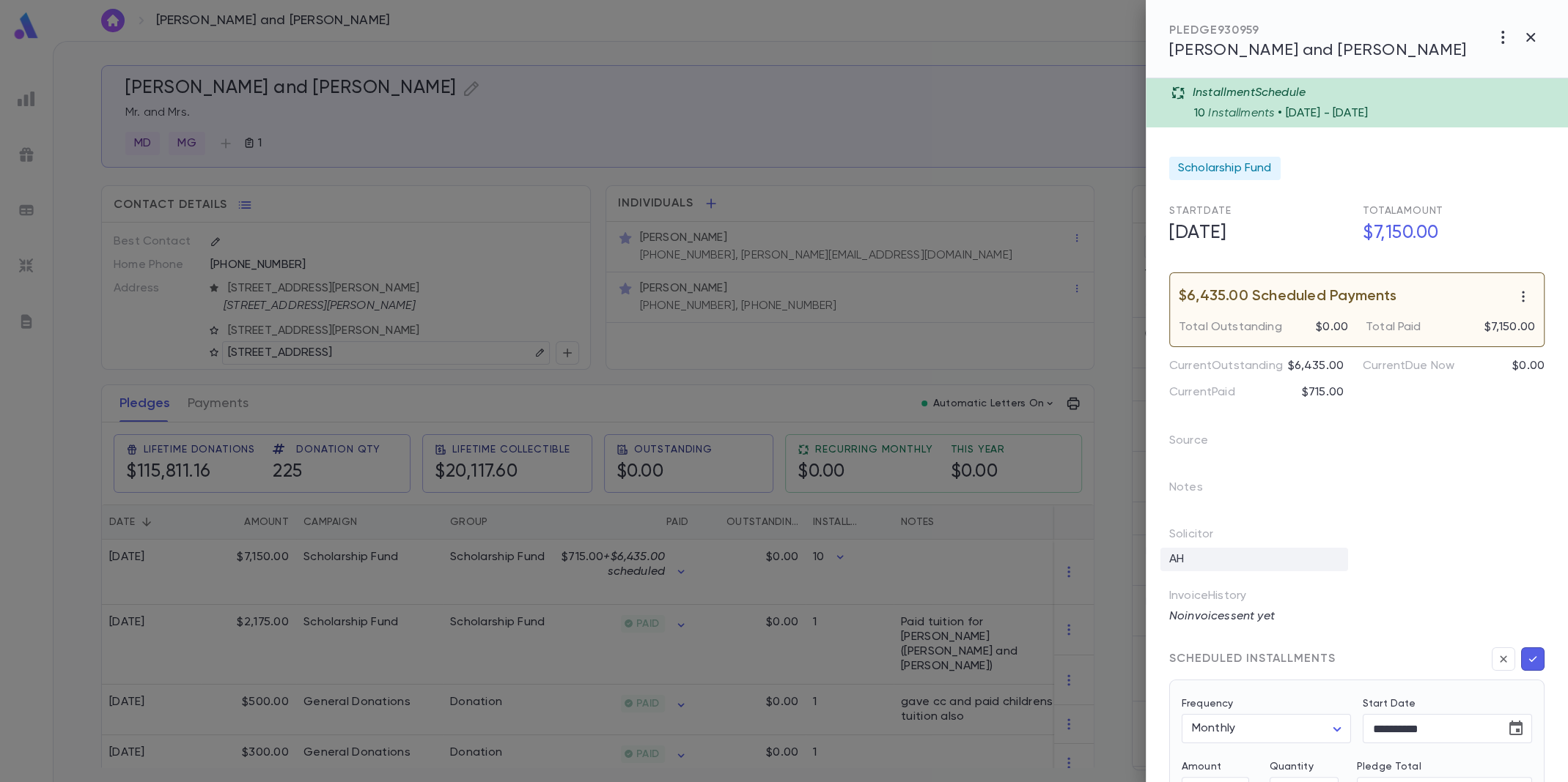
click at [1217, 555] on div "AH" at bounding box center [1254, 559] width 188 height 23
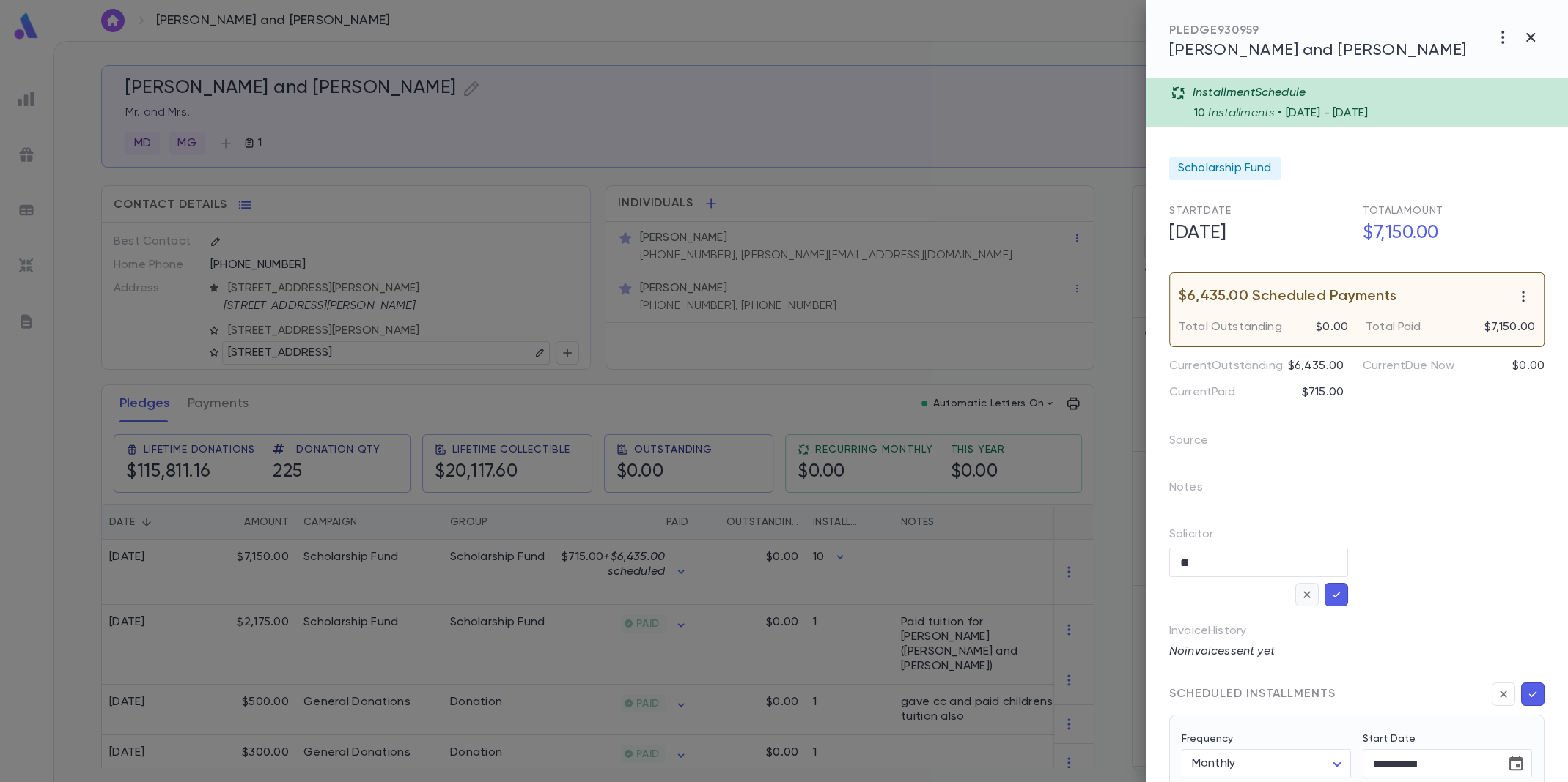
click at [1303, 587] on icon "button" at bounding box center [1307, 594] width 13 height 14
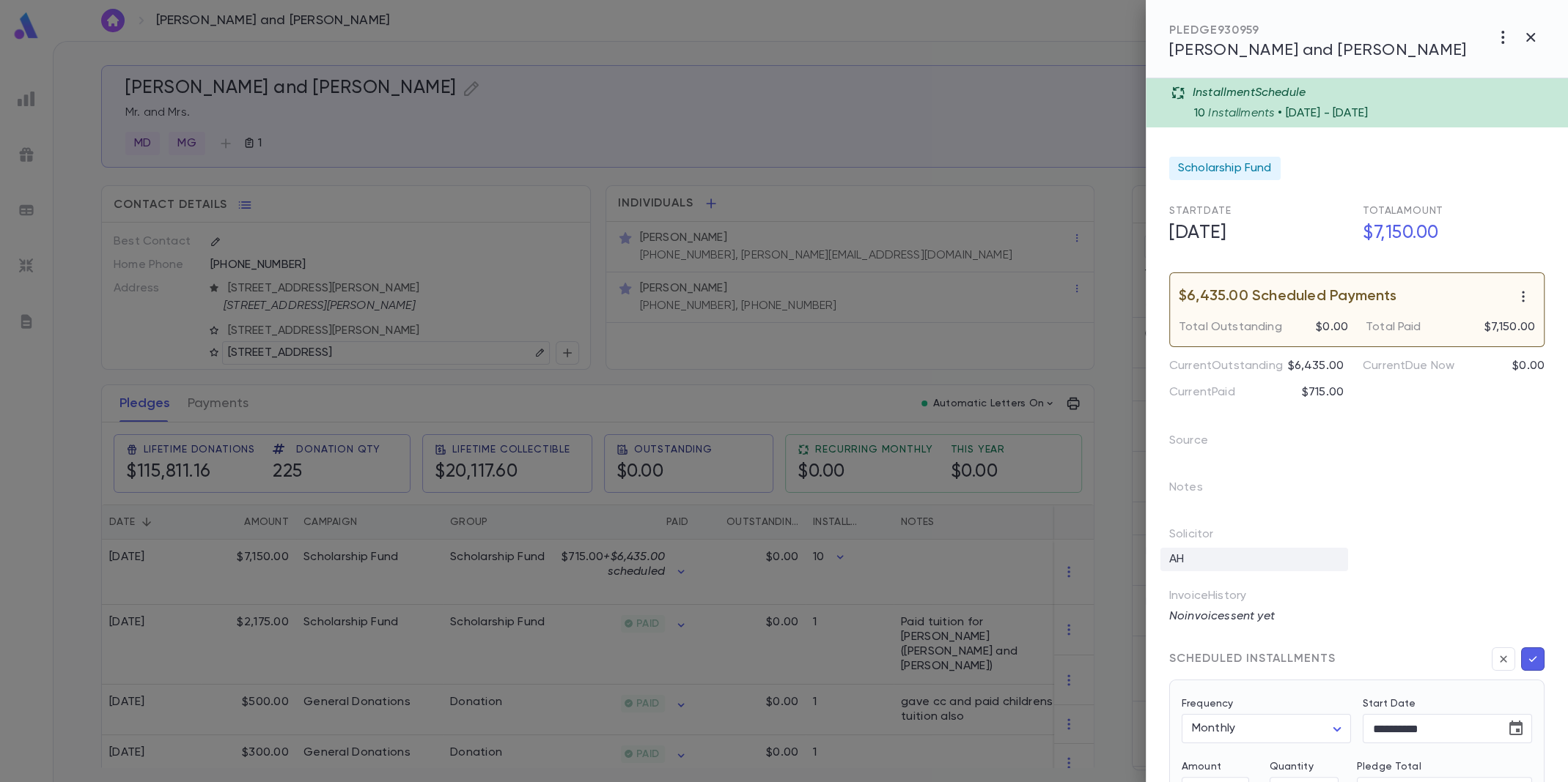
click at [1219, 556] on div "AH" at bounding box center [1254, 559] width 188 height 23
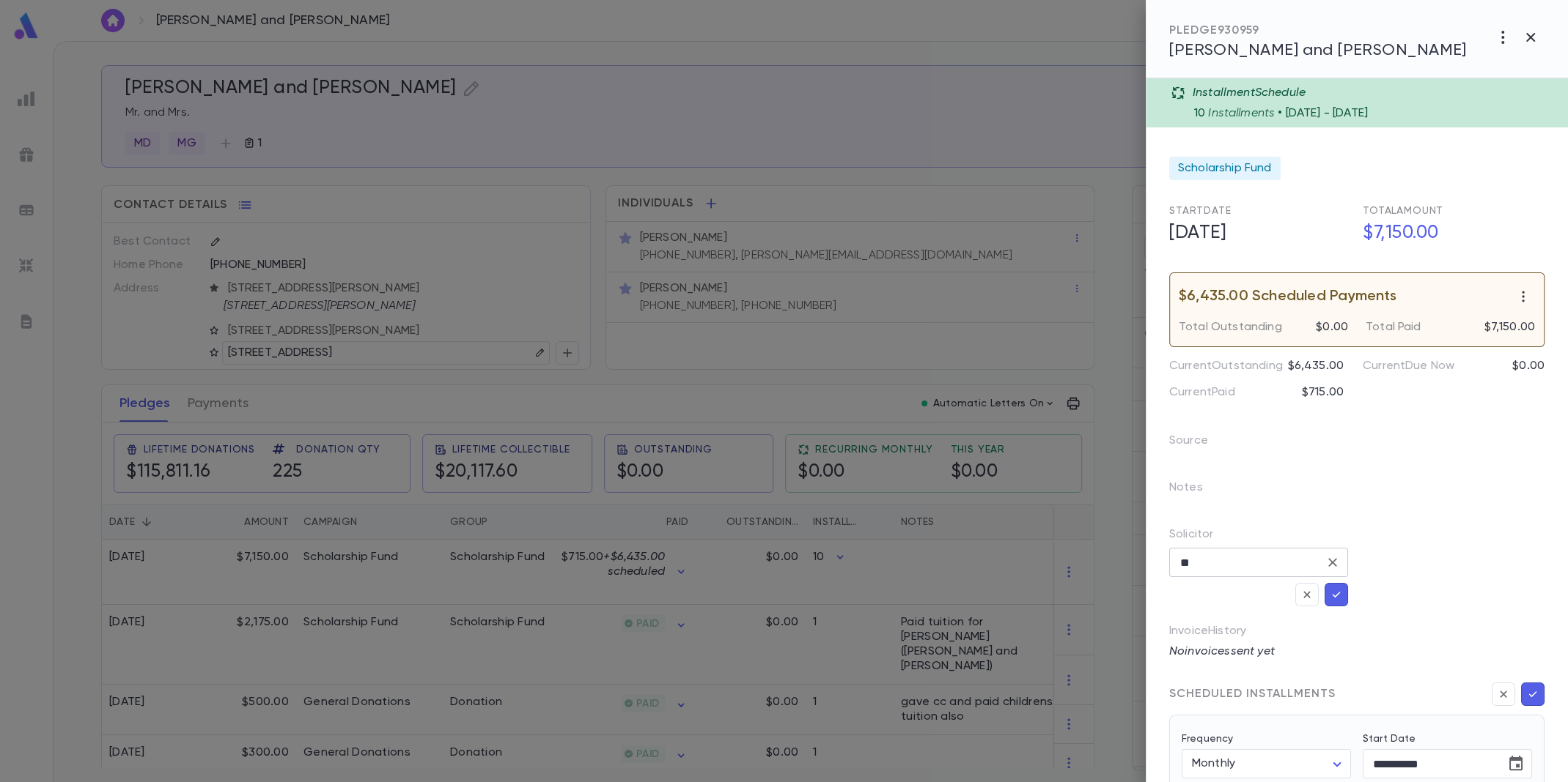
click at [1226, 556] on input "**" at bounding box center [1248, 562] width 144 height 28
click at [1326, 561] on icon "Clear" at bounding box center [1332, 562] width 14 height 14
click at [1207, 451] on li "AH" at bounding box center [1256, 450] width 176 height 23
type input "**"
click at [1380, 475] on div "Notes" at bounding box center [1348, 482] width 393 height 47
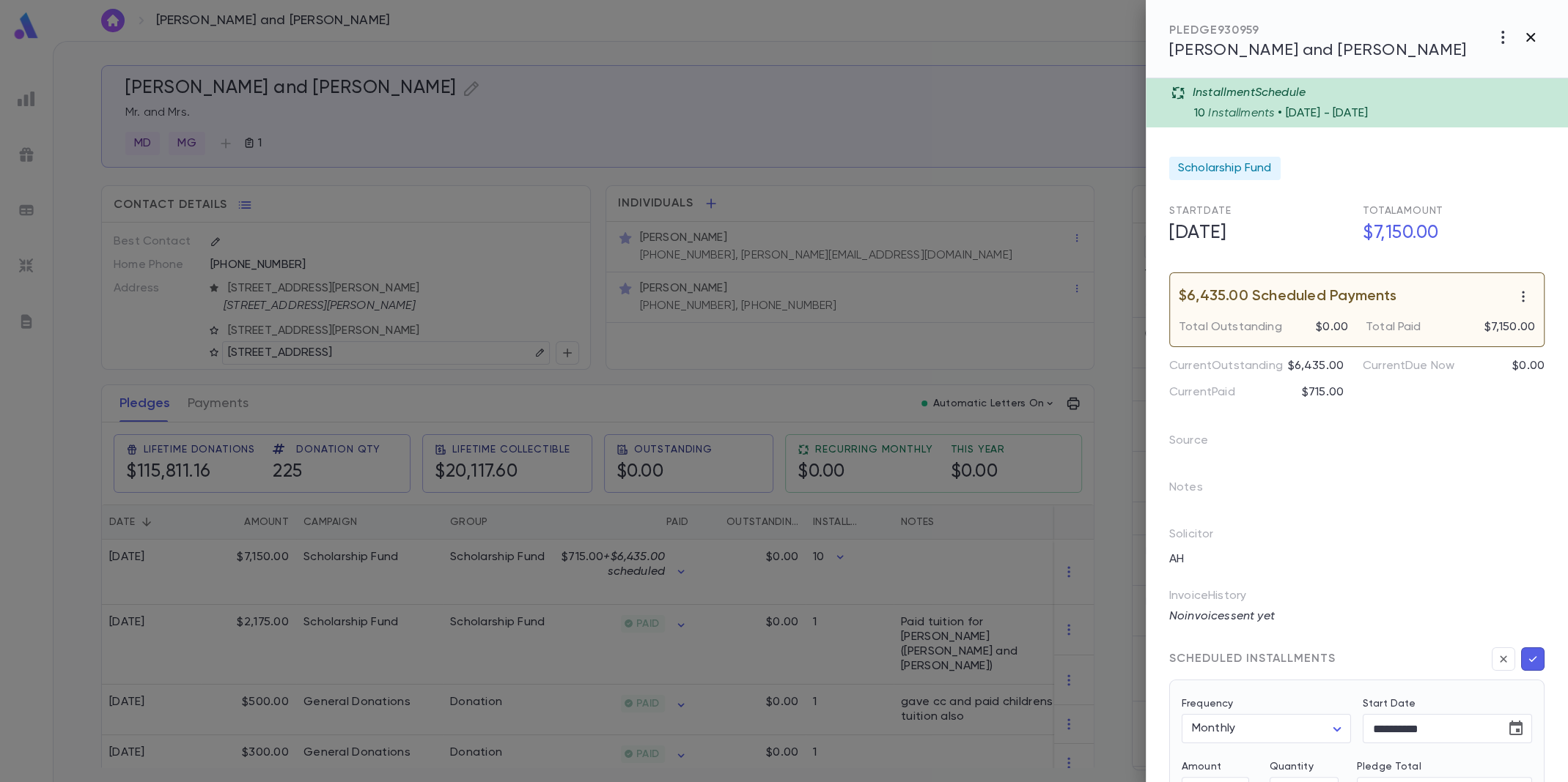
click at [1535, 37] on icon "button" at bounding box center [1530, 37] width 17 height 17
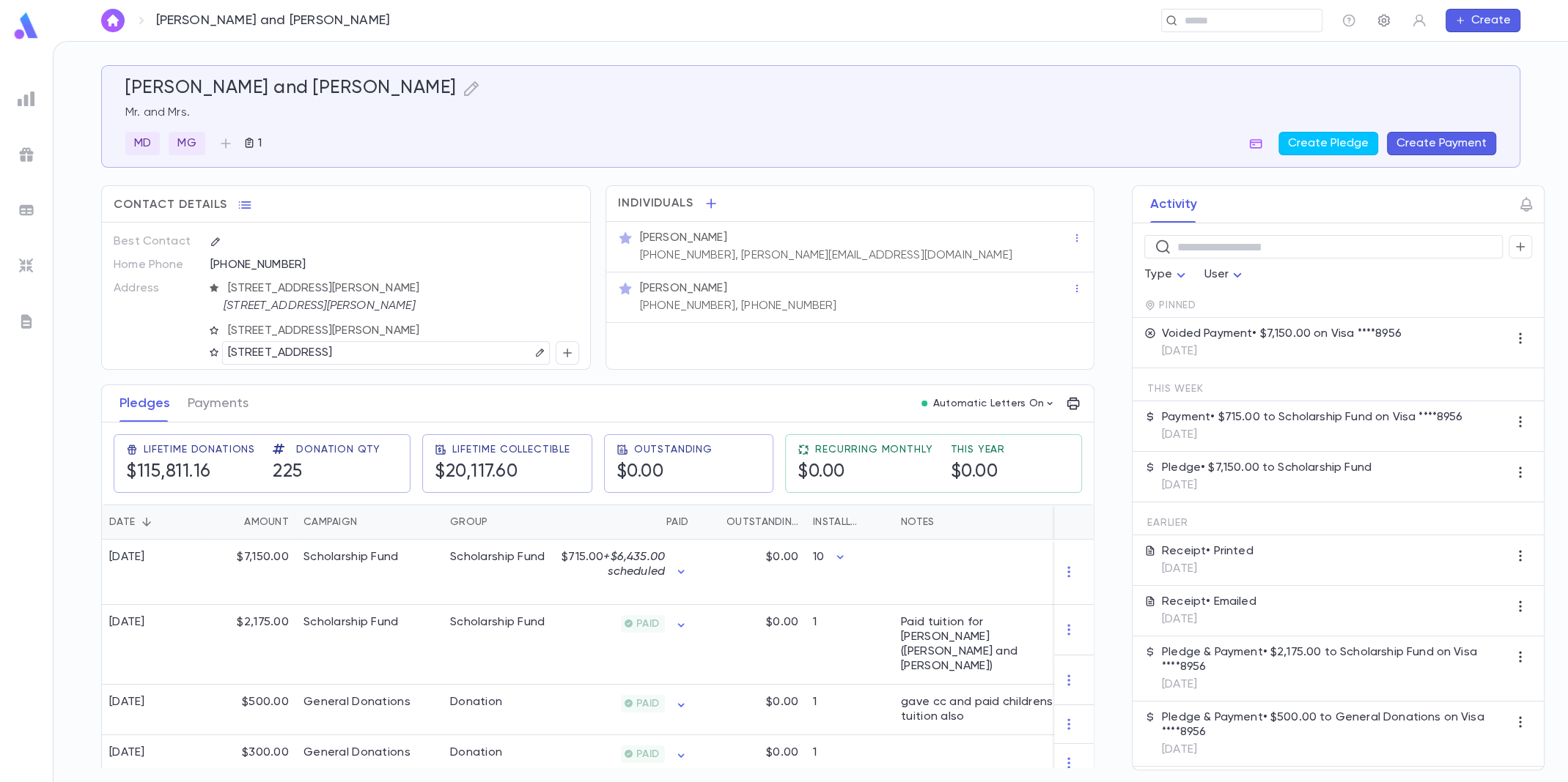
click at [1379, 21] on icon "button" at bounding box center [1383, 20] width 14 height 14
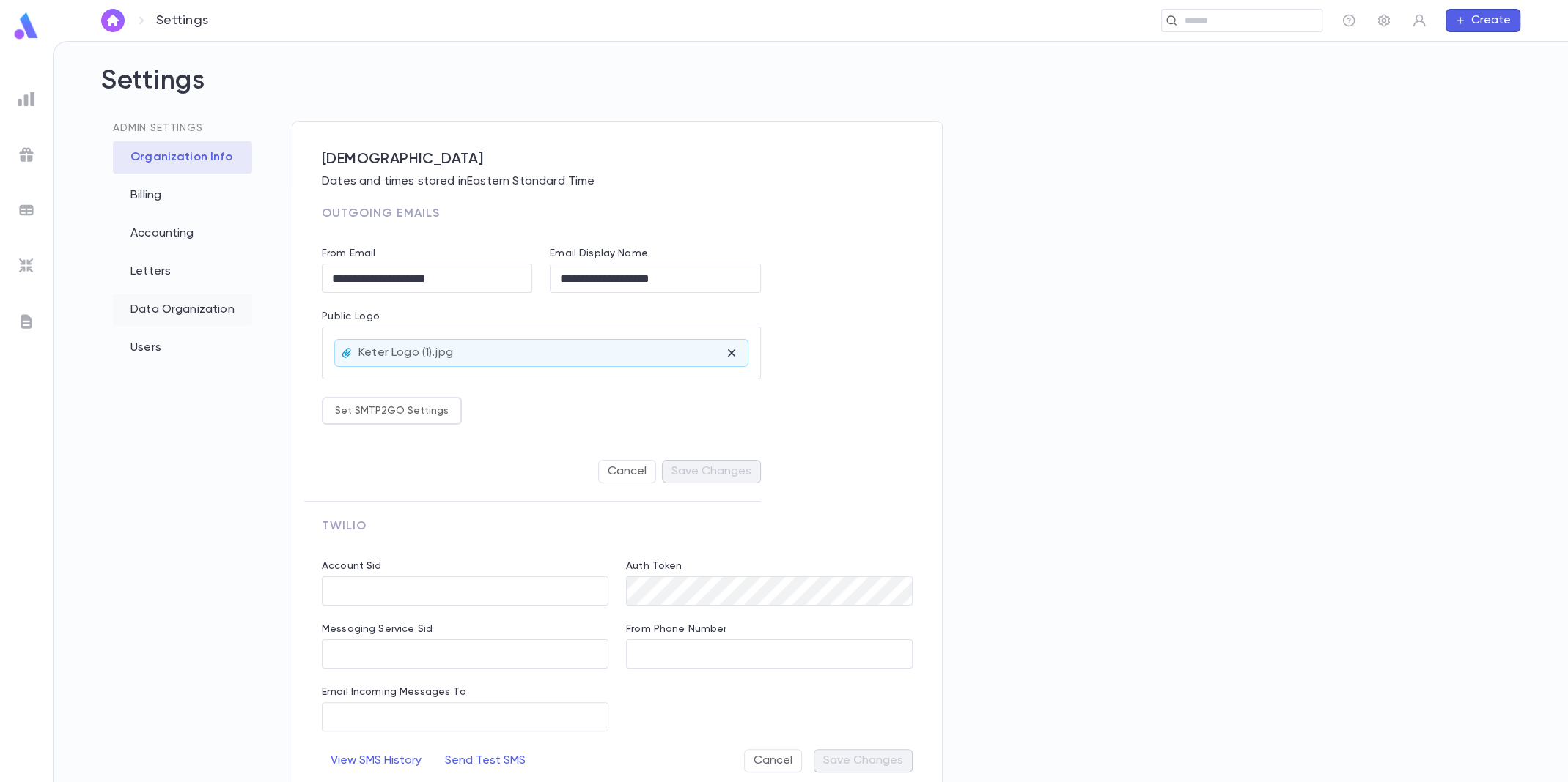
type input "**********"
click at [149, 300] on div "Data Organization" at bounding box center [183, 310] width 139 height 33
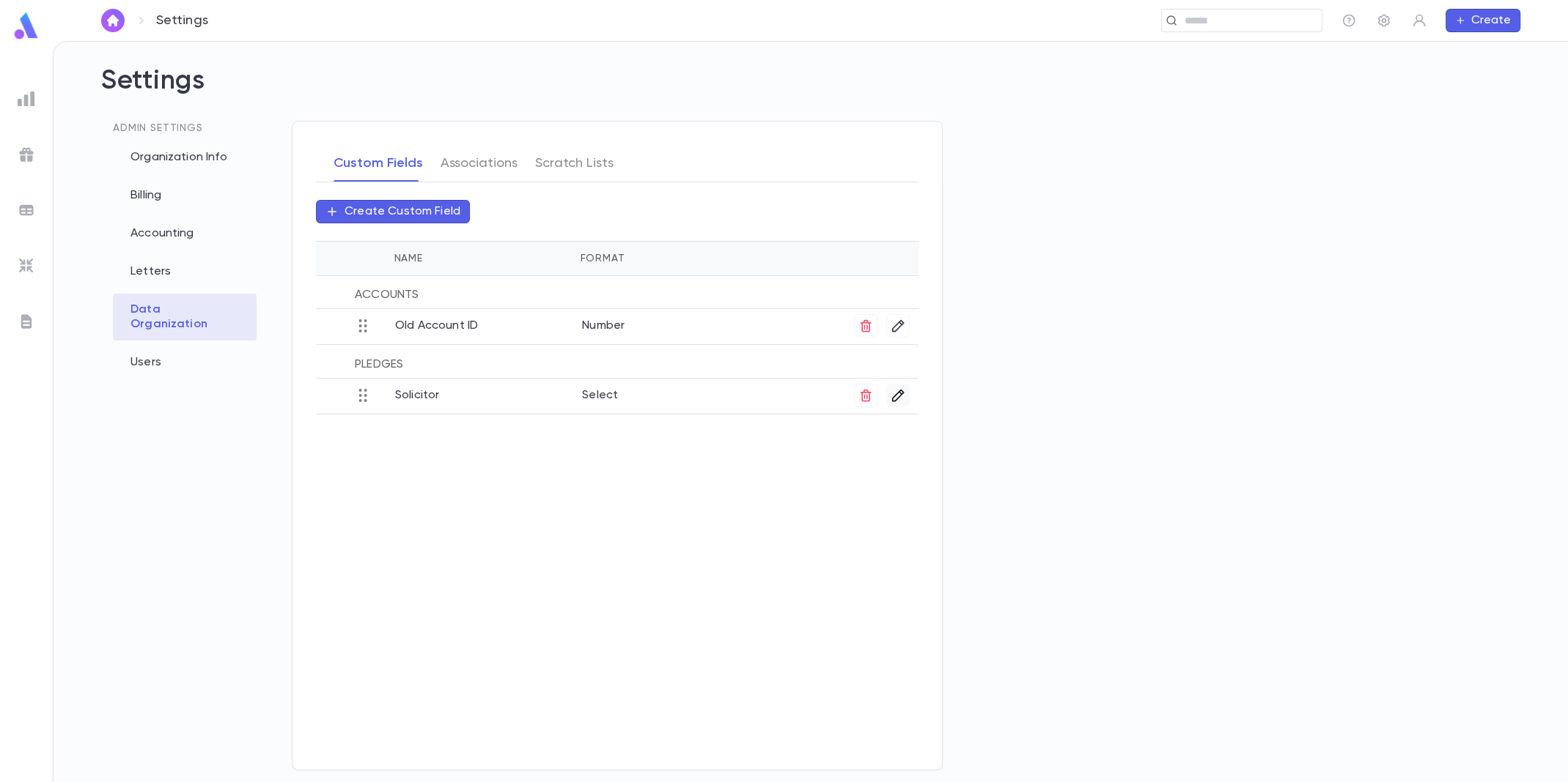
click at [902, 398] on icon "button" at bounding box center [898, 395] width 14 height 14
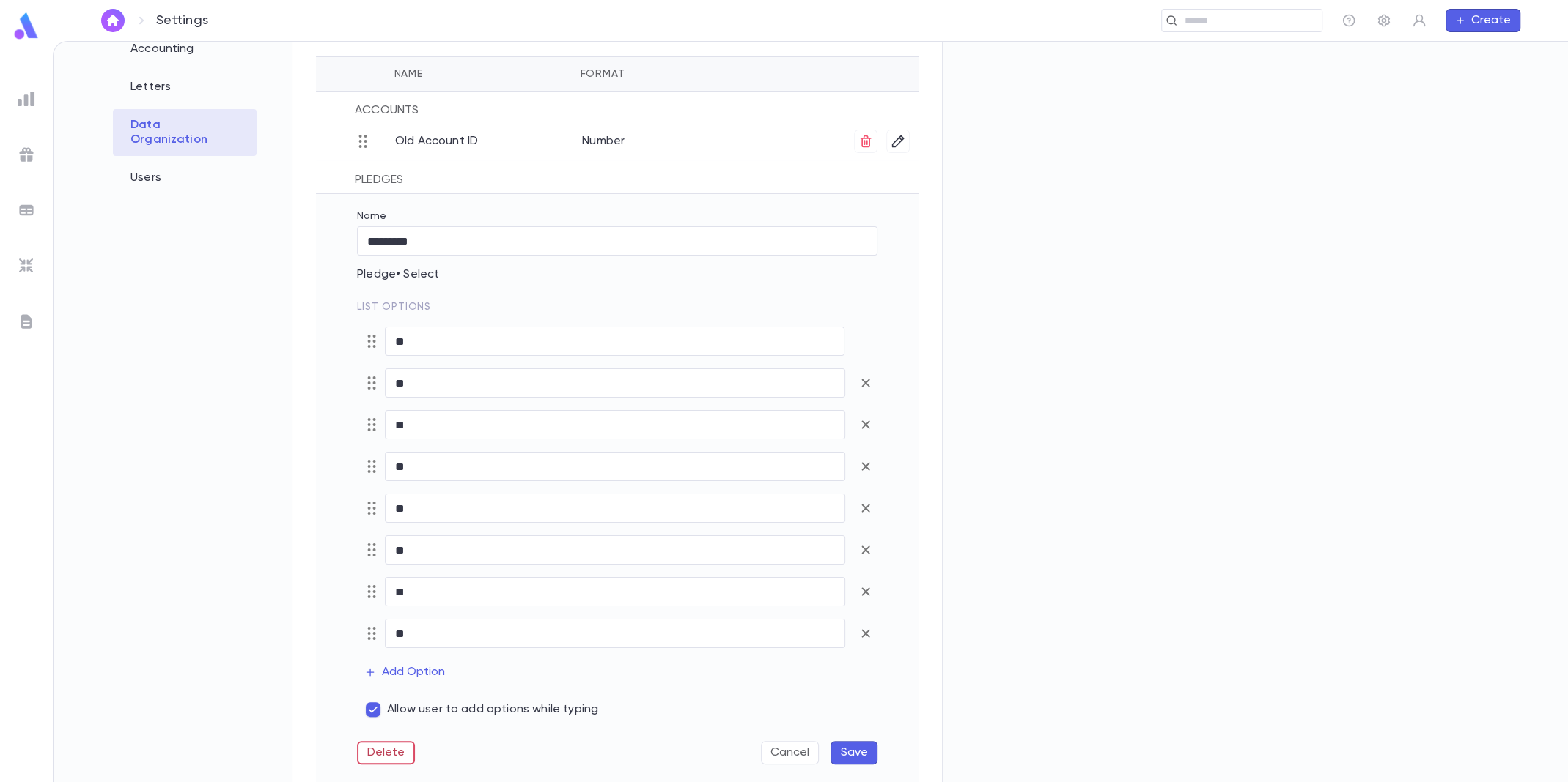
scroll to position [219, 0]
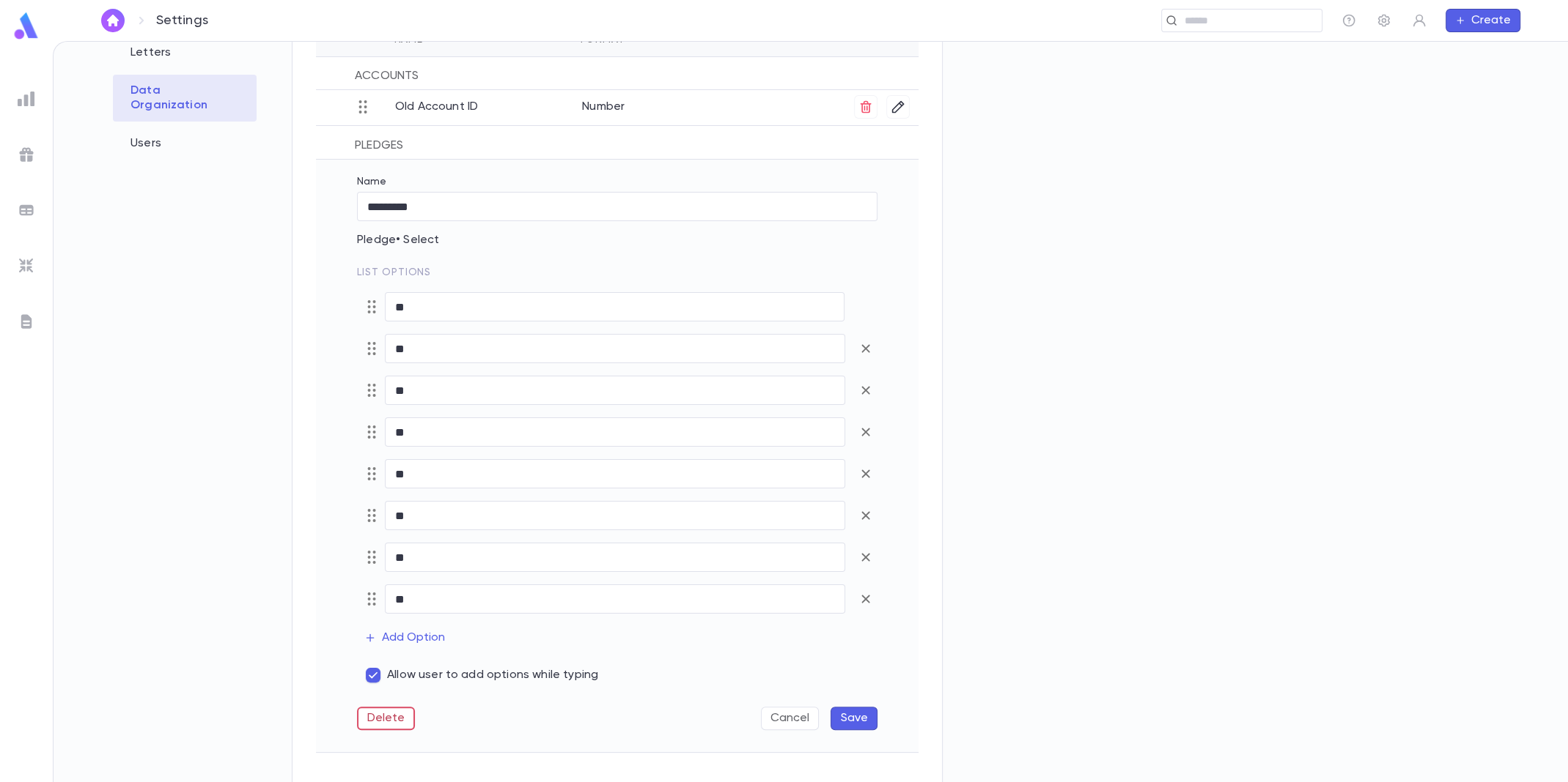
click at [235, 249] on div "Admin Settings Organization Info Billing Accounting Letters Data Organization U…" at bounding box center [185, 260] width 167 height 717
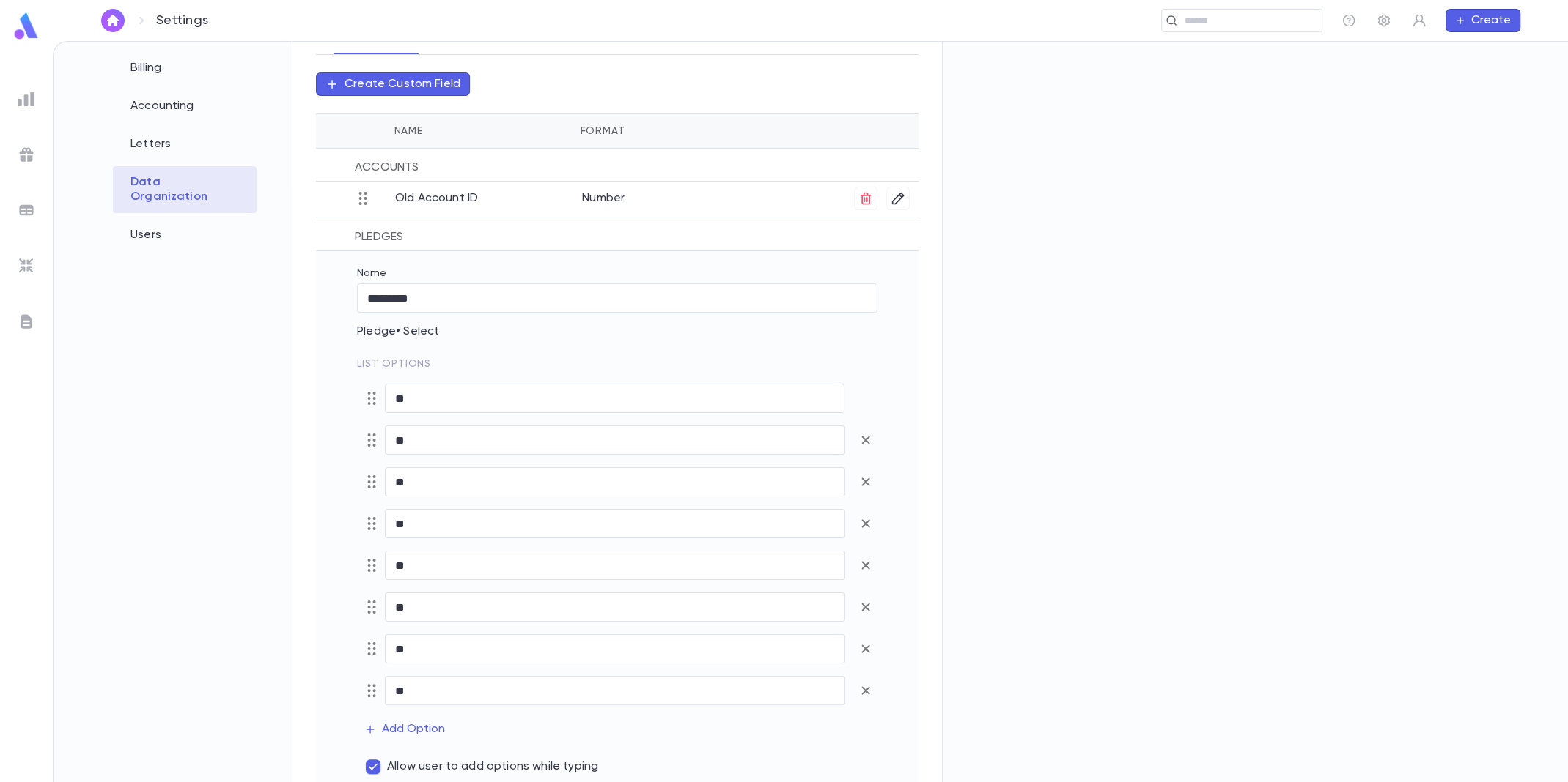
scroll to position [226, 0]
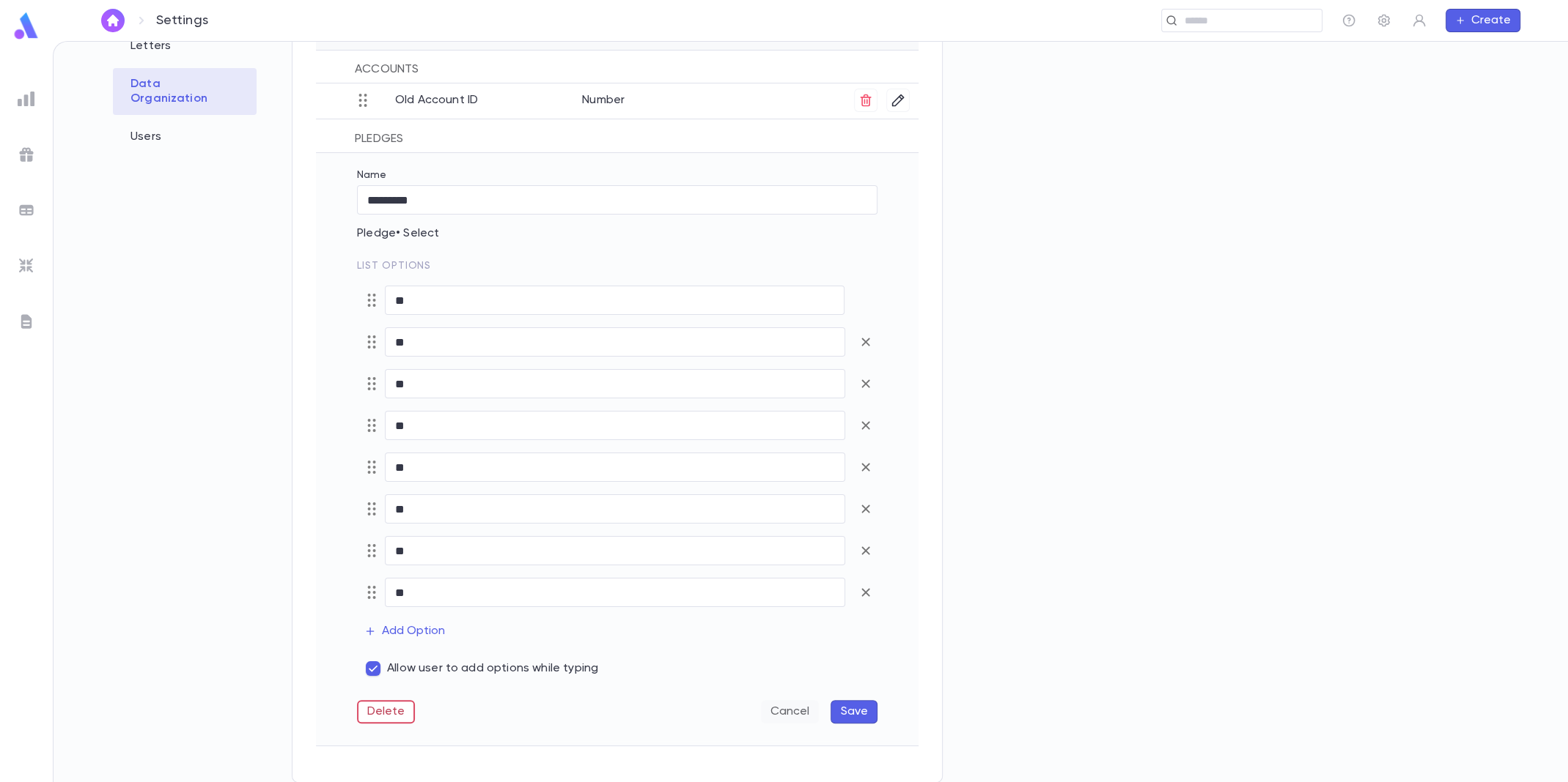
click at [786, 712] on button "Cancel" at bounding box center [789, 712] width 58 height 23
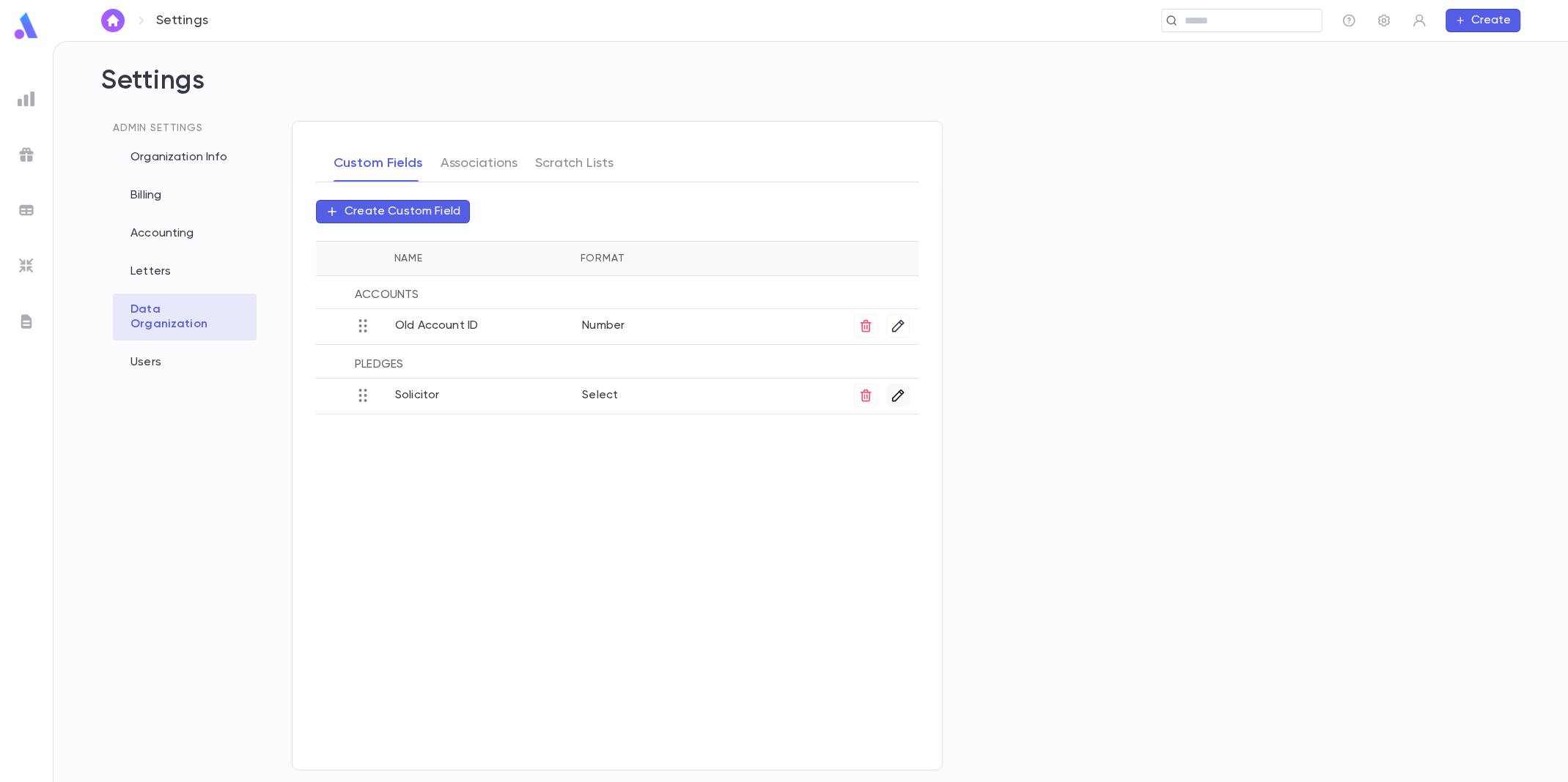
click at [895, 391] on icon "button" at bounding box center [898, 395] width 14 height 14
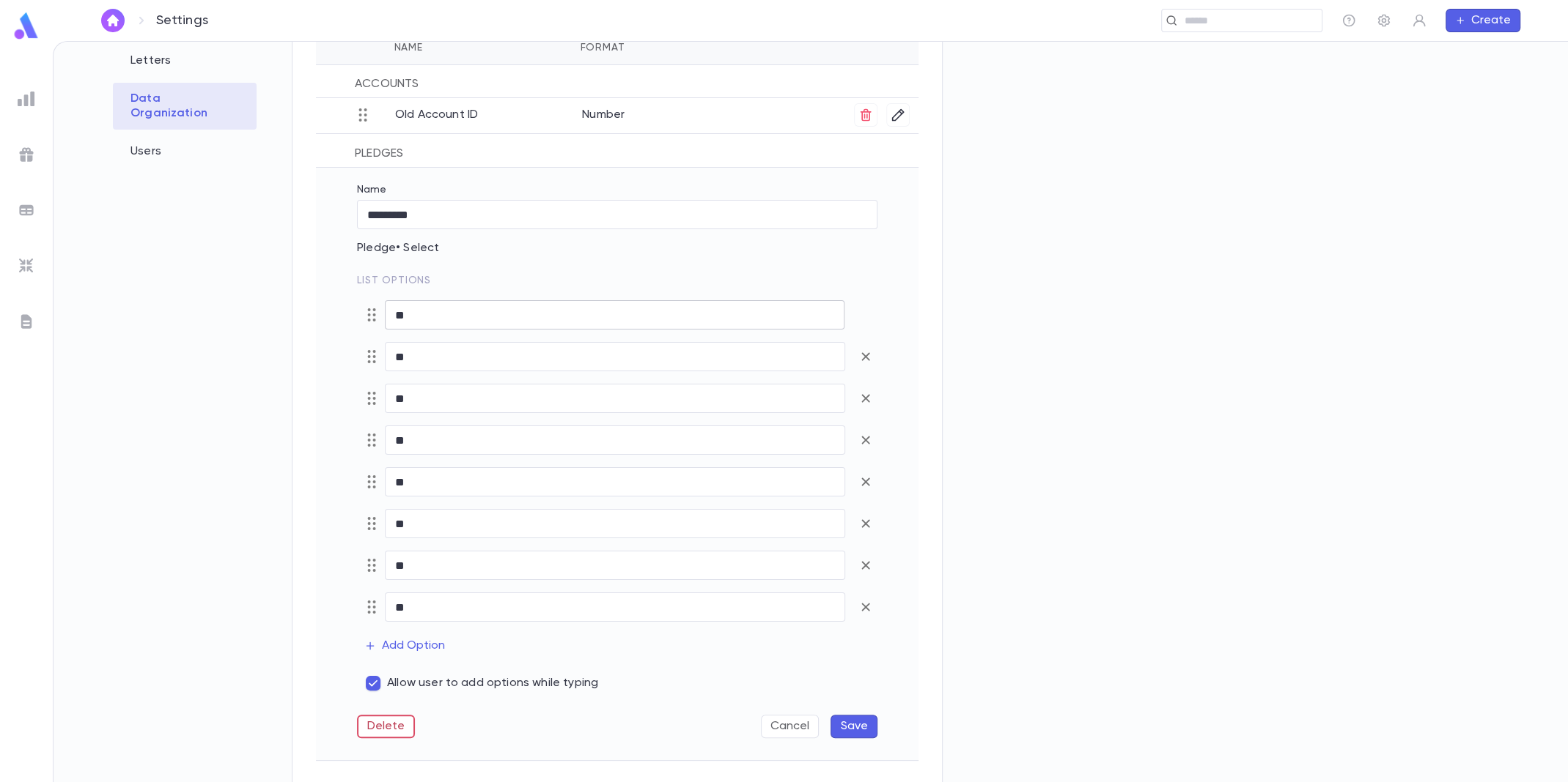
scroll to position [226, 0]
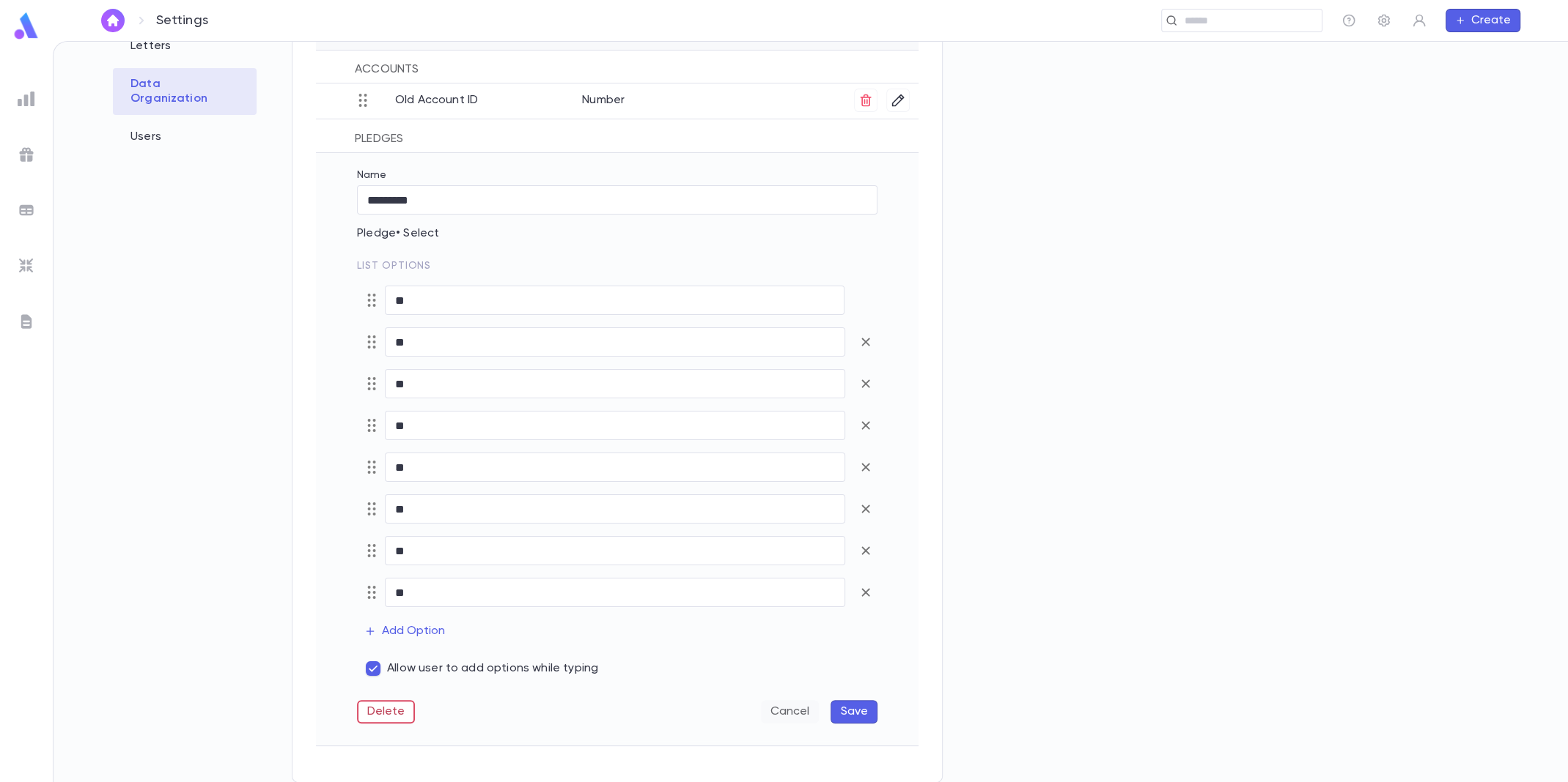
click at [783, 711] on button "Cancel" at bounding box center [789, 712] width 58 height 23
